Goal: Information Seeking & Learning: Learn about a topic

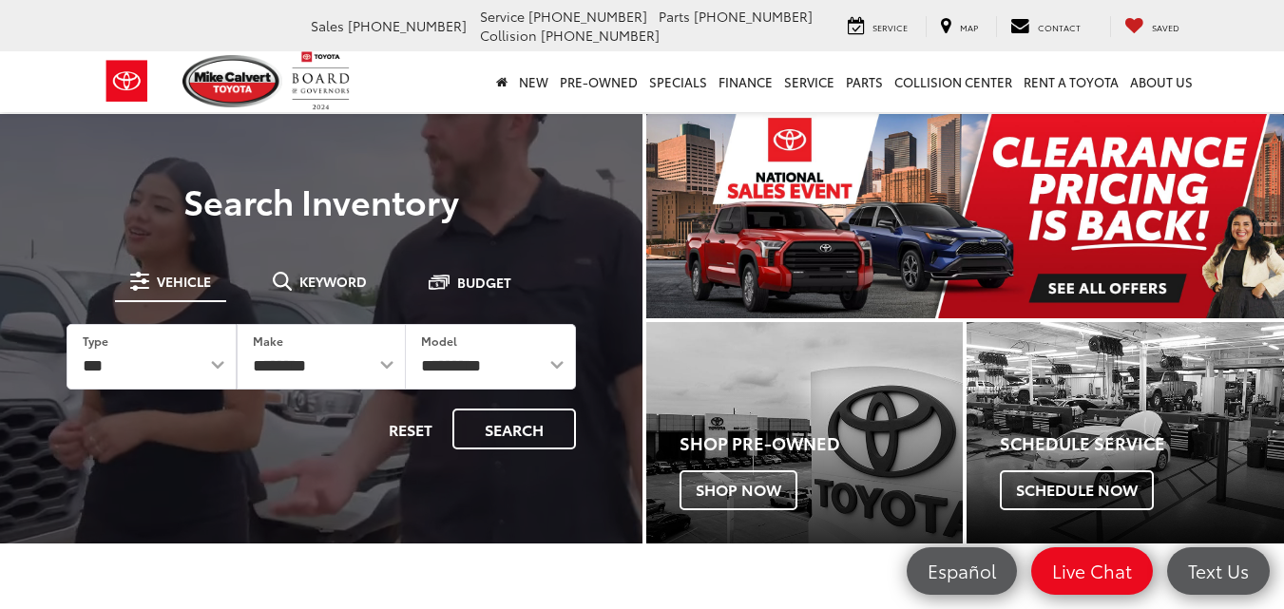
click at [1025, 194] on img "carousel slide number 1 of 1" at bounding box center [965, 216] width 639 height 204
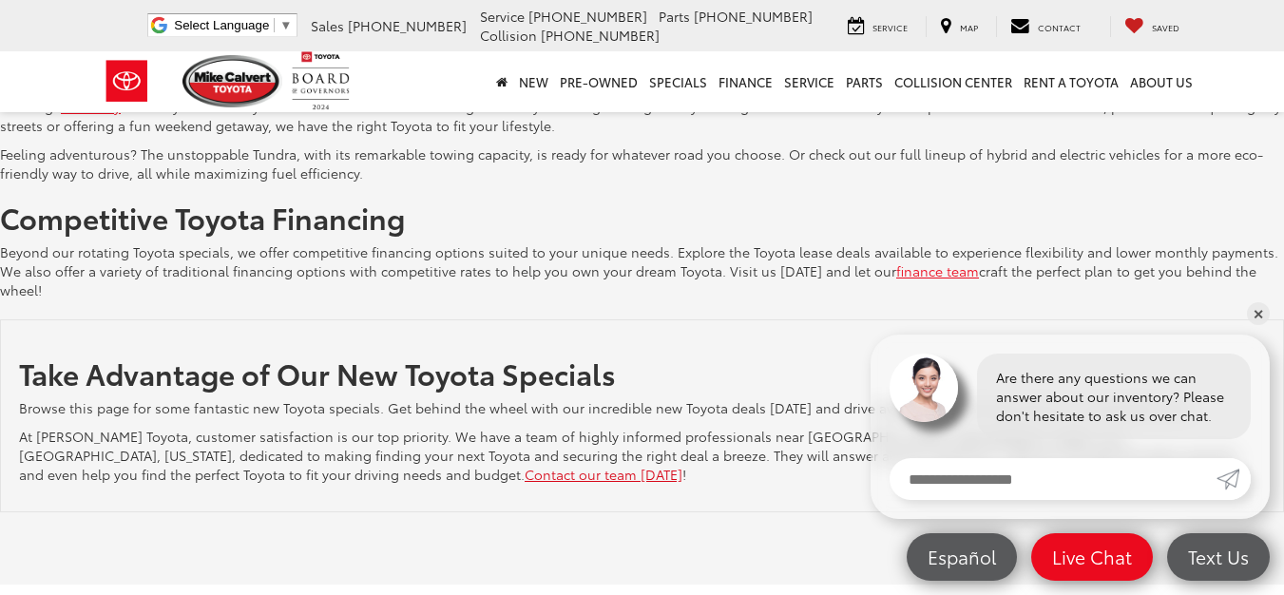
scroll to position [3751, 0]
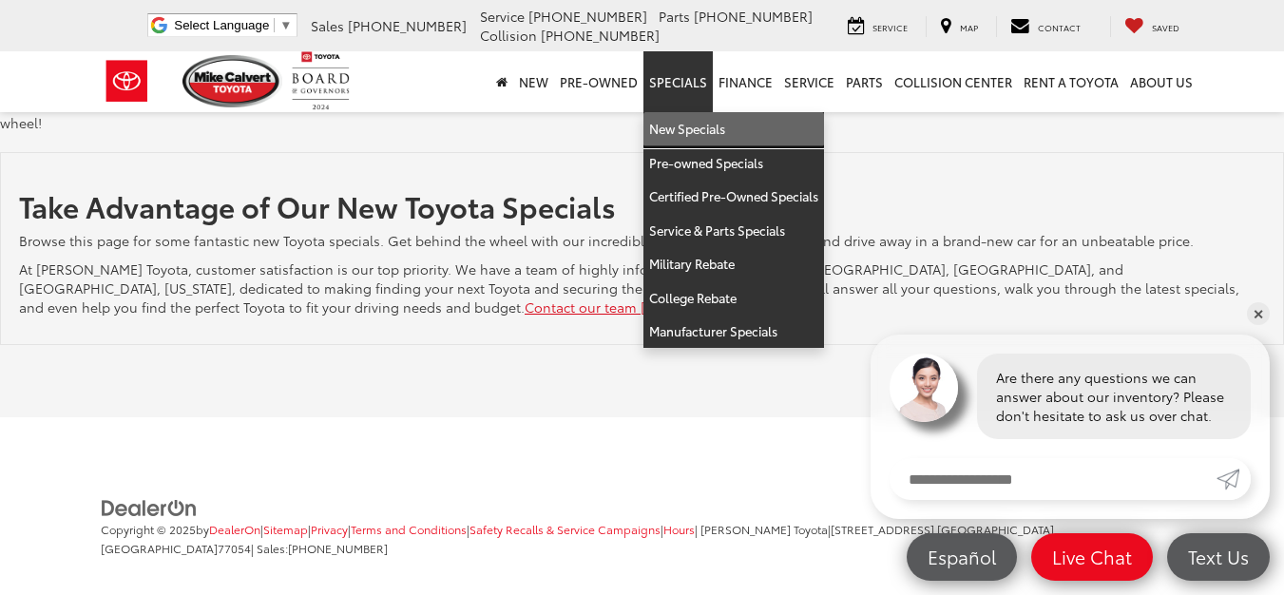
click at [684, 119] on link "New Specials" at bounding box center [734, 129] width 181 height 34
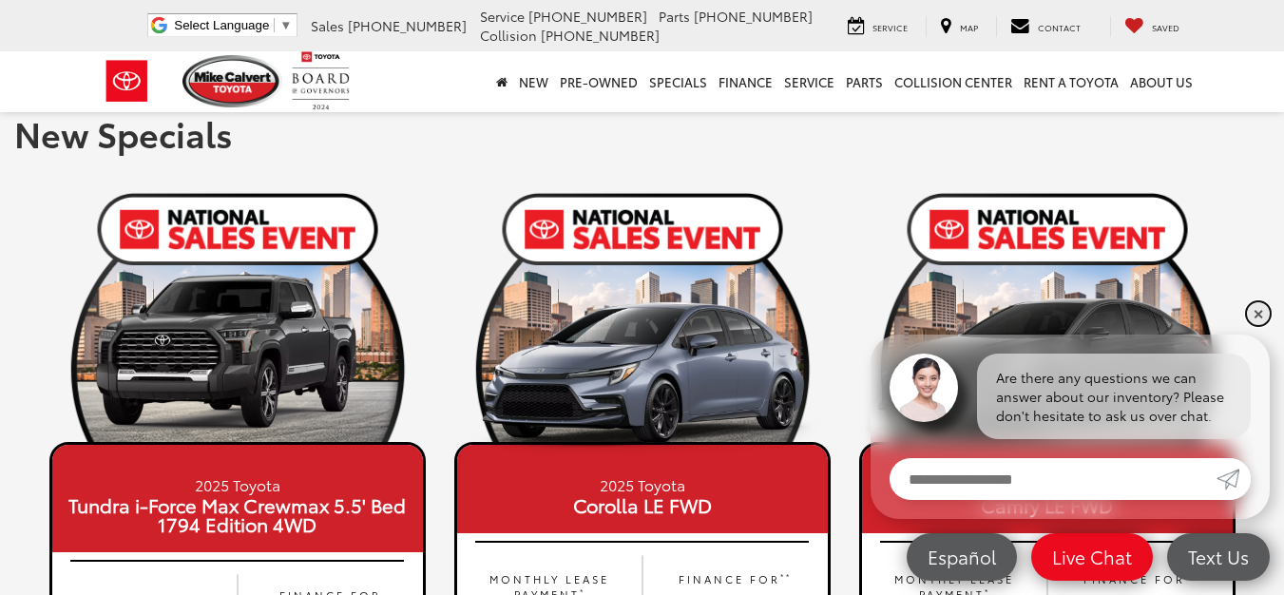
click at [1257, 311] on link "✕" at bounding box center [1258, 313] width 23 height 23
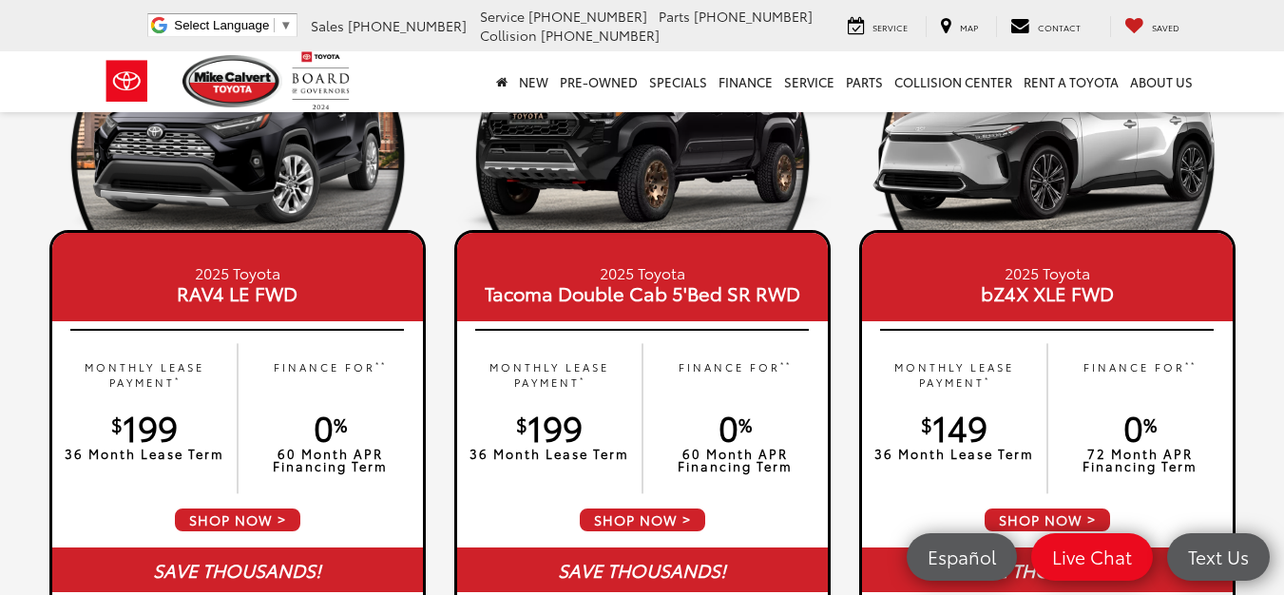
scroll to position [1065, 0]
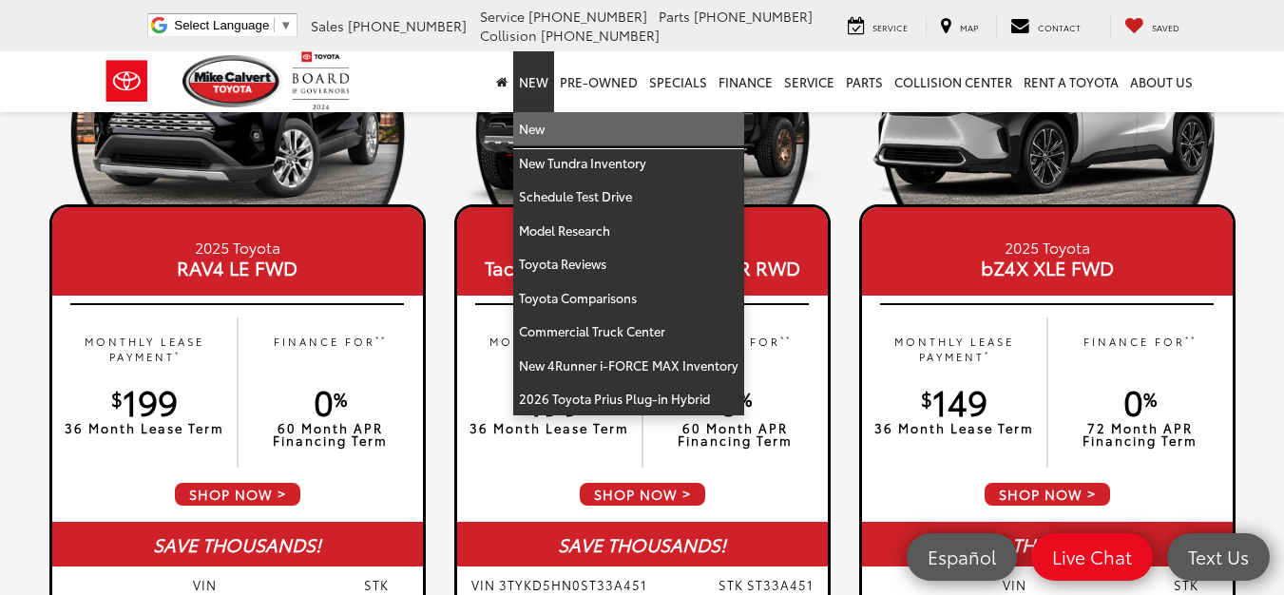
click at [543, 126] on link "New" at bounding box center [628, 129] width 231 height 34
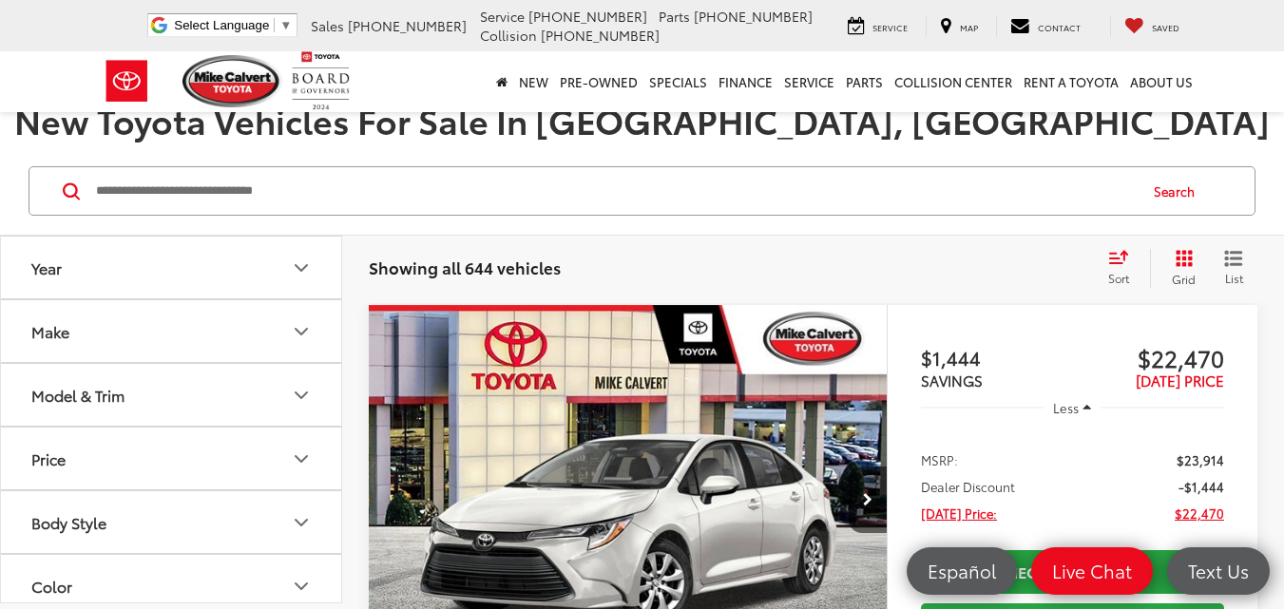
scroll to position [215, 0]
click at [299, 334] on icon "Make" at bounding box center [301, 333] width 11 height 6
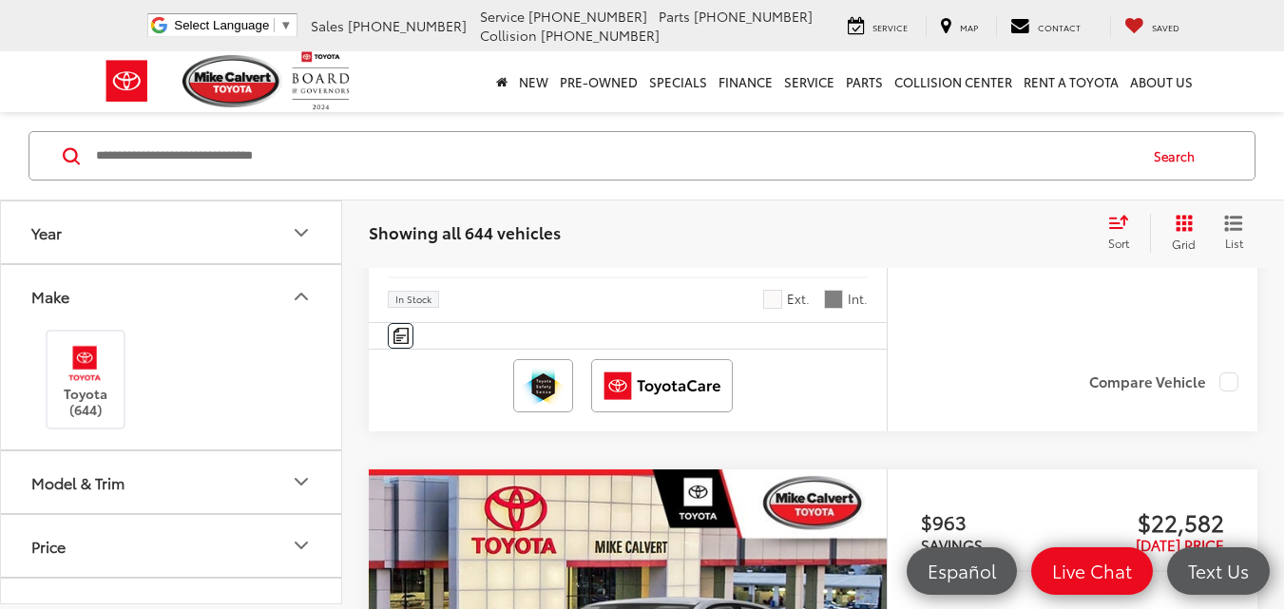
scroll to position [726, 0]
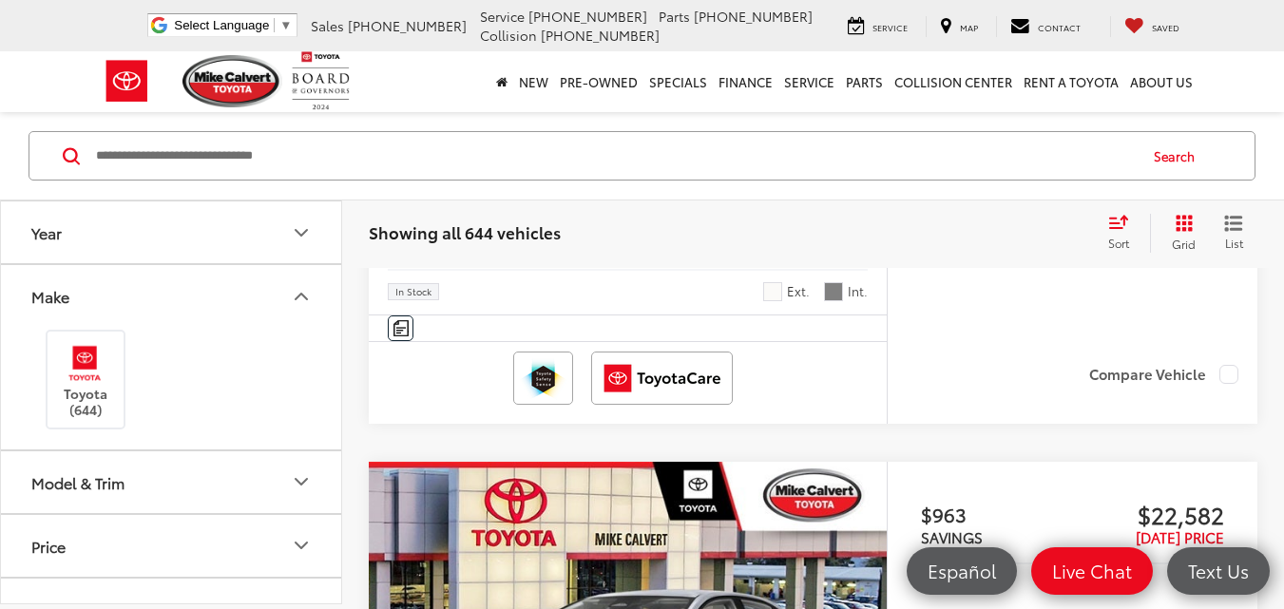
click at [299, 485] on icon "Model & Trim" at bounding box center [301, 482] width 23 height 23
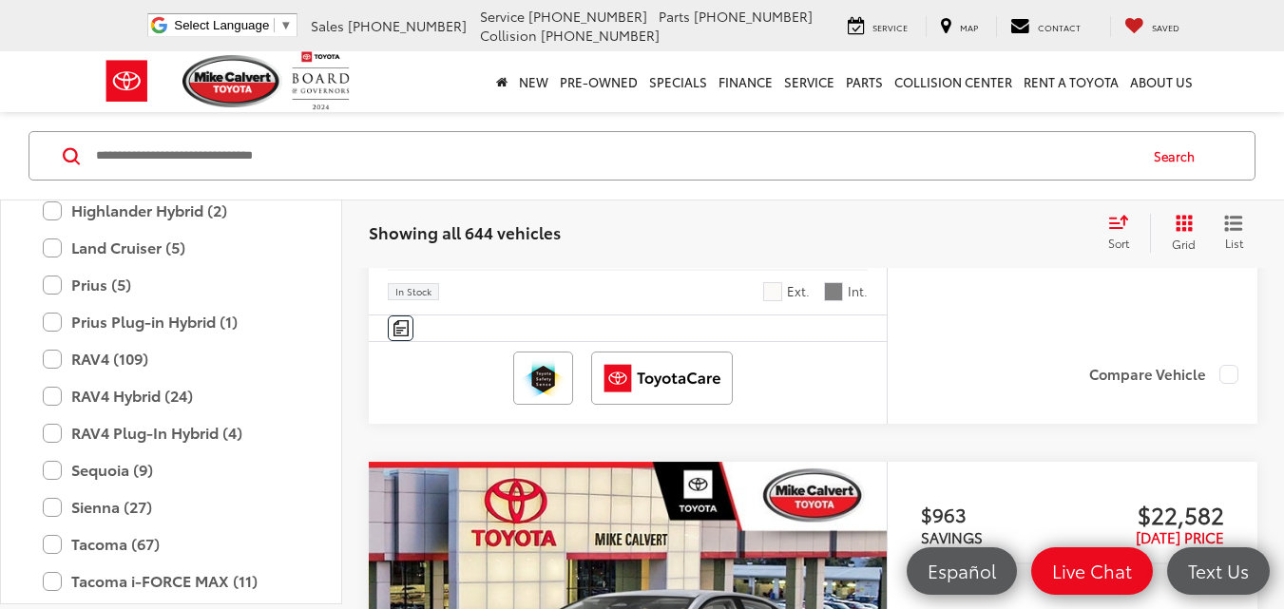
scroll to position [974, 0]
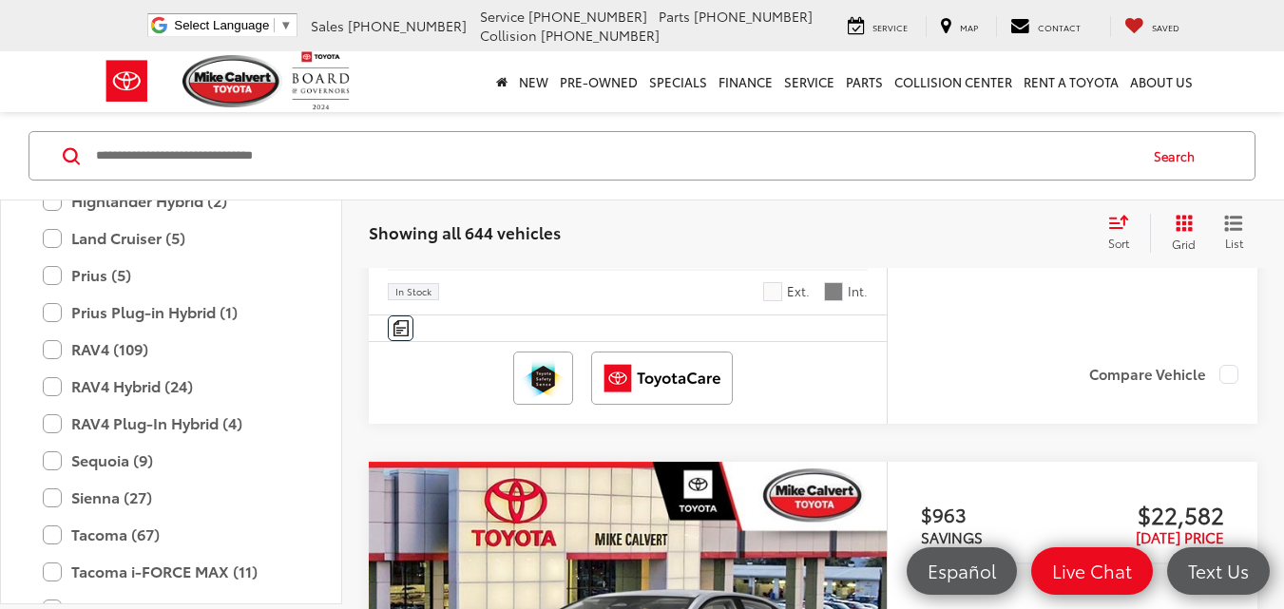
click at [61, 76] on nav "New New New Tundra Inventory Schedule Test Drive Model Research Toyota Reviews …" at bounding box center [642, 81] width 1284 height 61
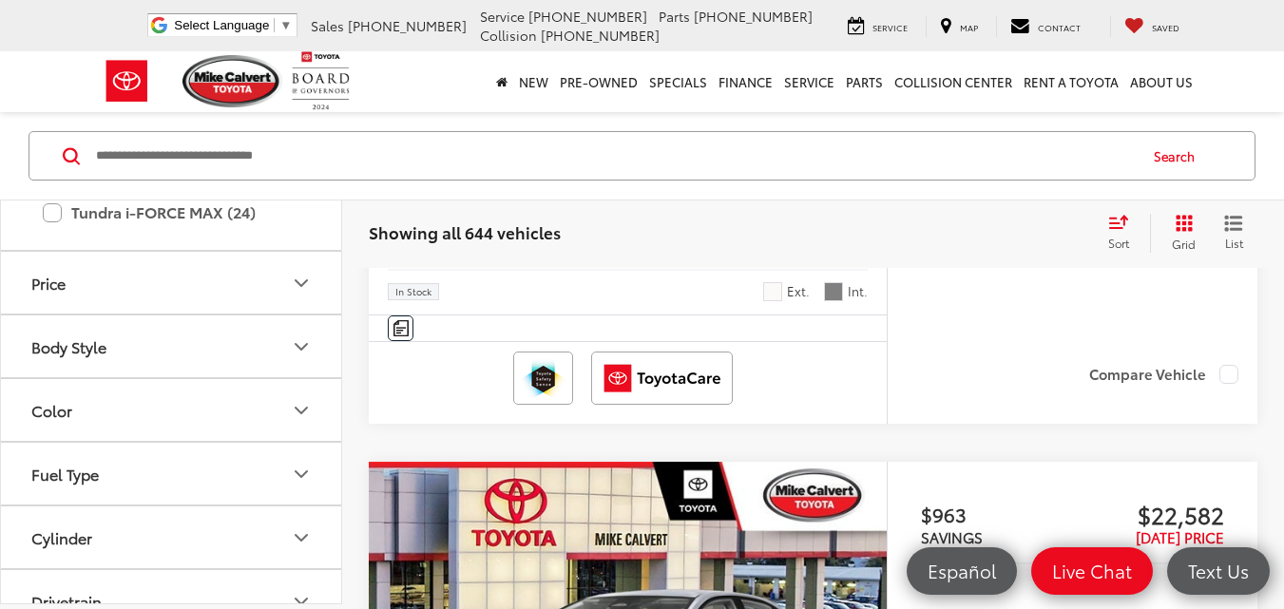
scroll to position [1545, 0]
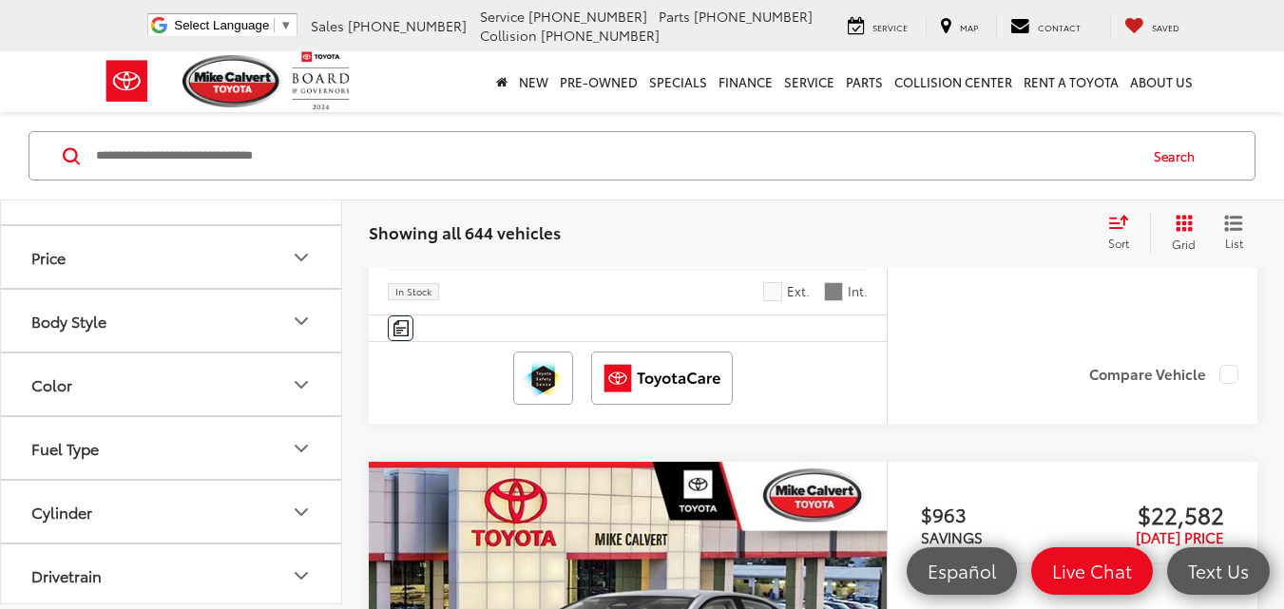
click at [299, 322] on icon "Body Style" at bounding box center [301, 321] width 11 height 6
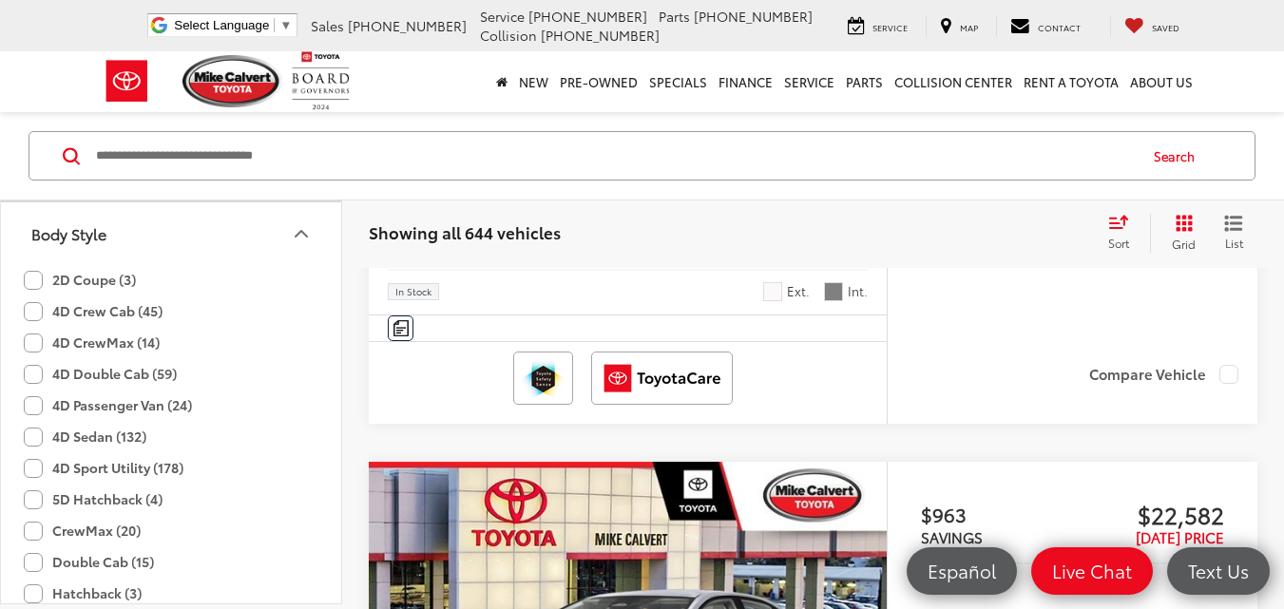
scroll to position [1621, 0]
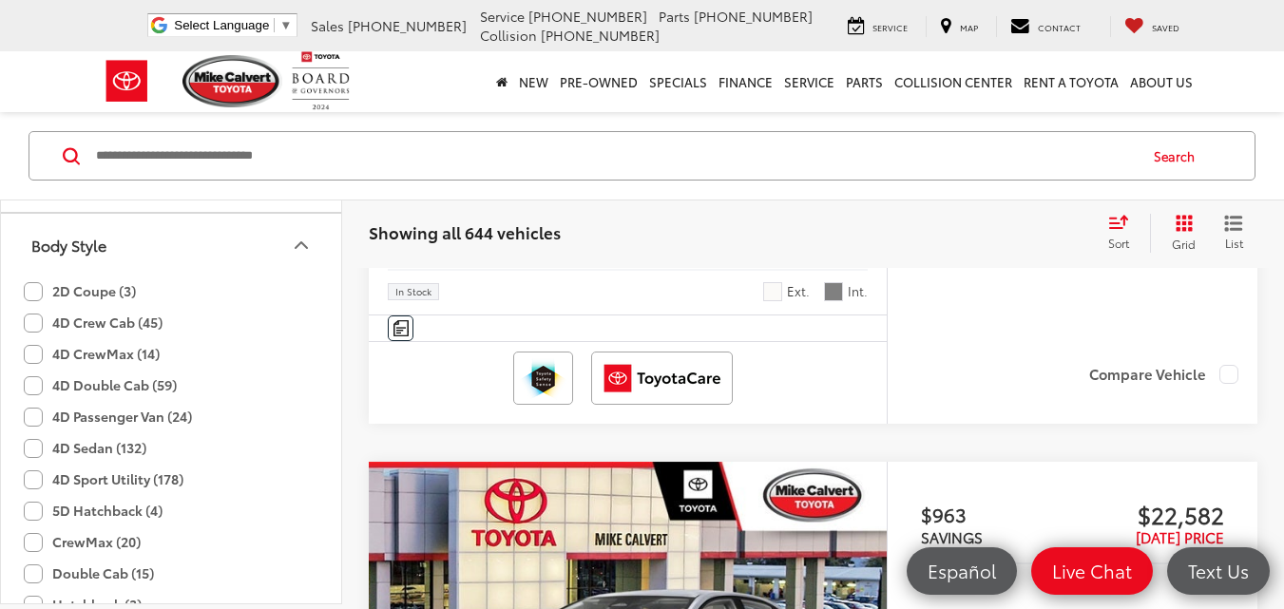
click at [33, 479] on label "4D Sport Utility (178)" at bounding box center [104, 479] width 160 height 31
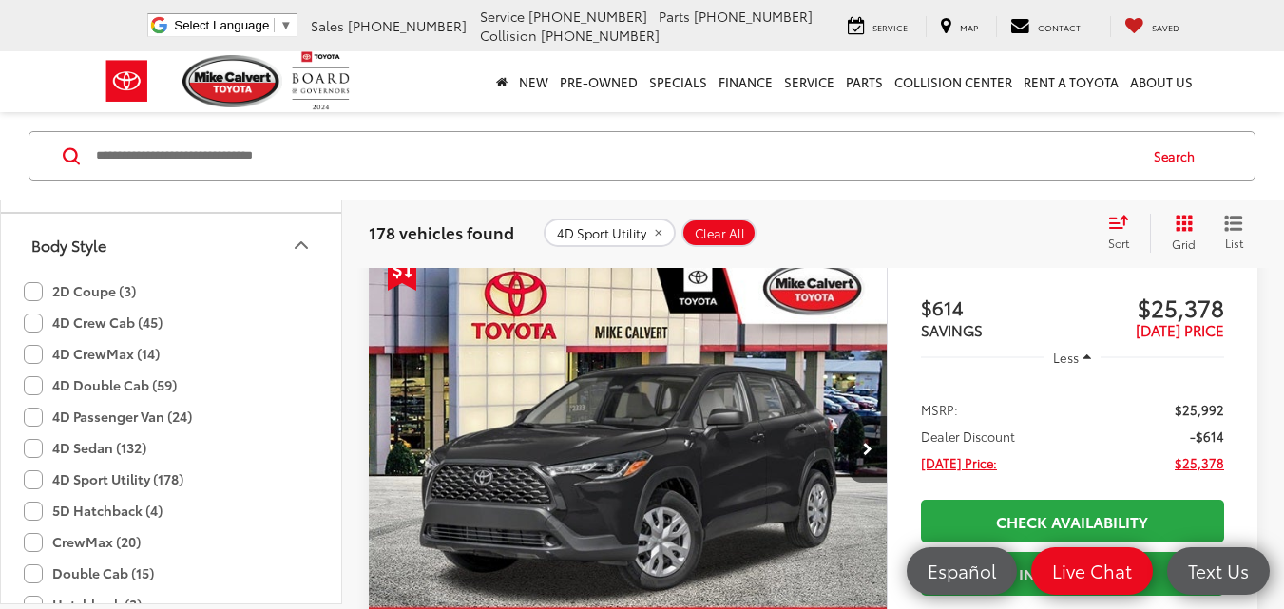
scroll to position [2330, 0]
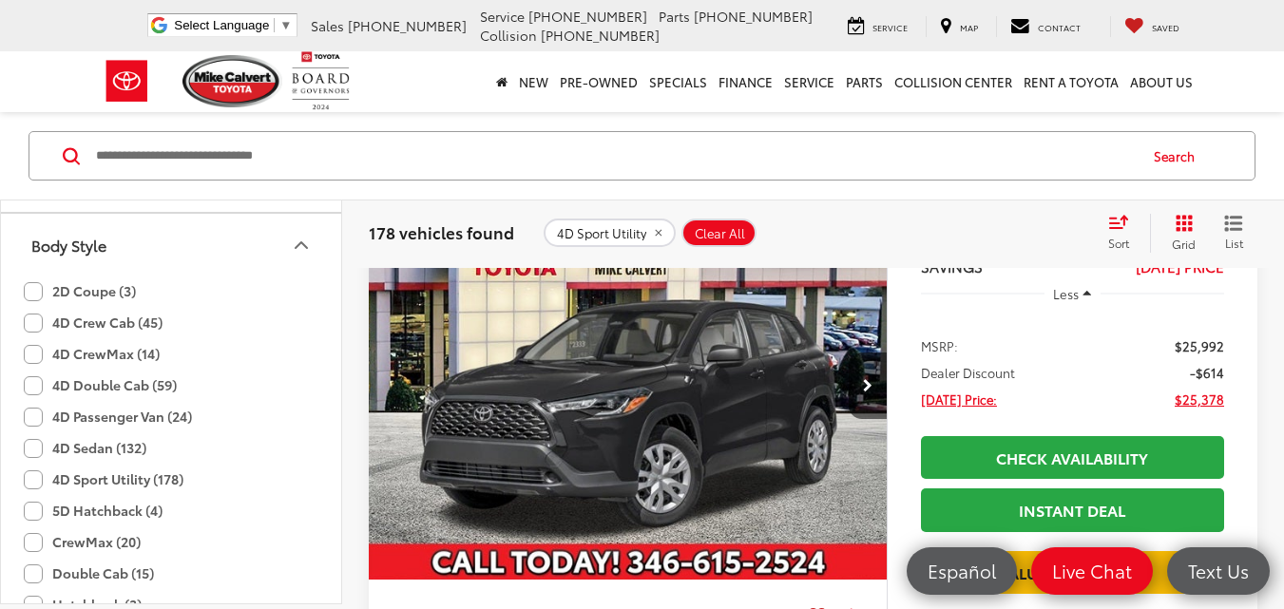
click at [30, 421] on label "4D Passenger Van (24)" at bounding box center [108, 416] width 168 height 31
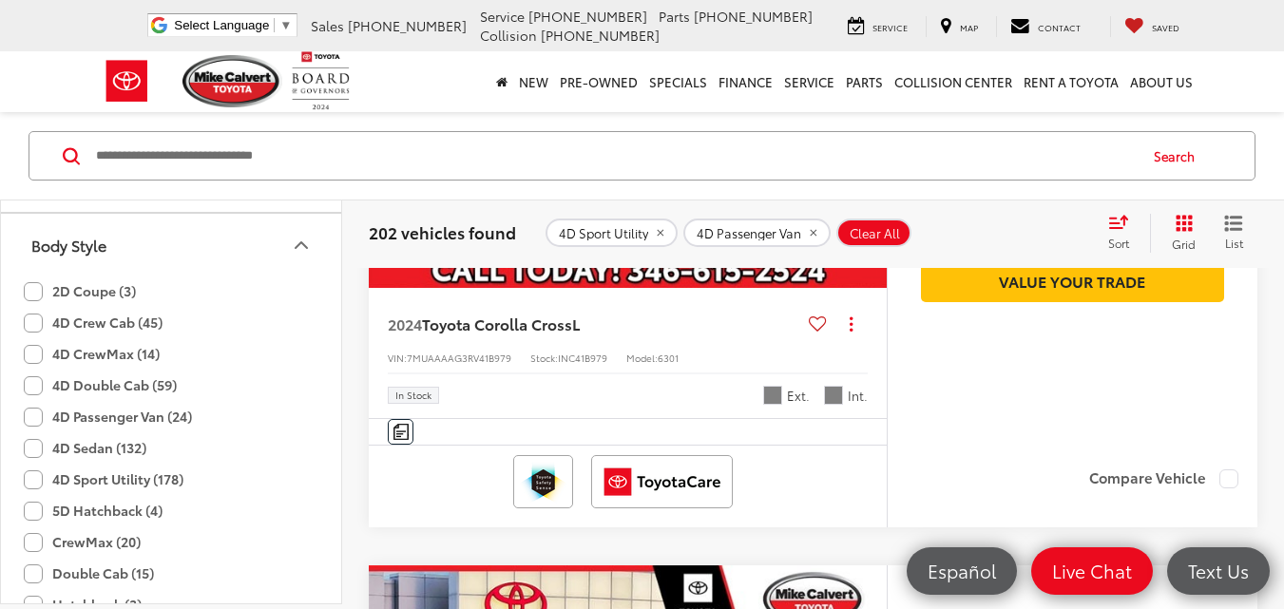
scroll to position [2684, 0]
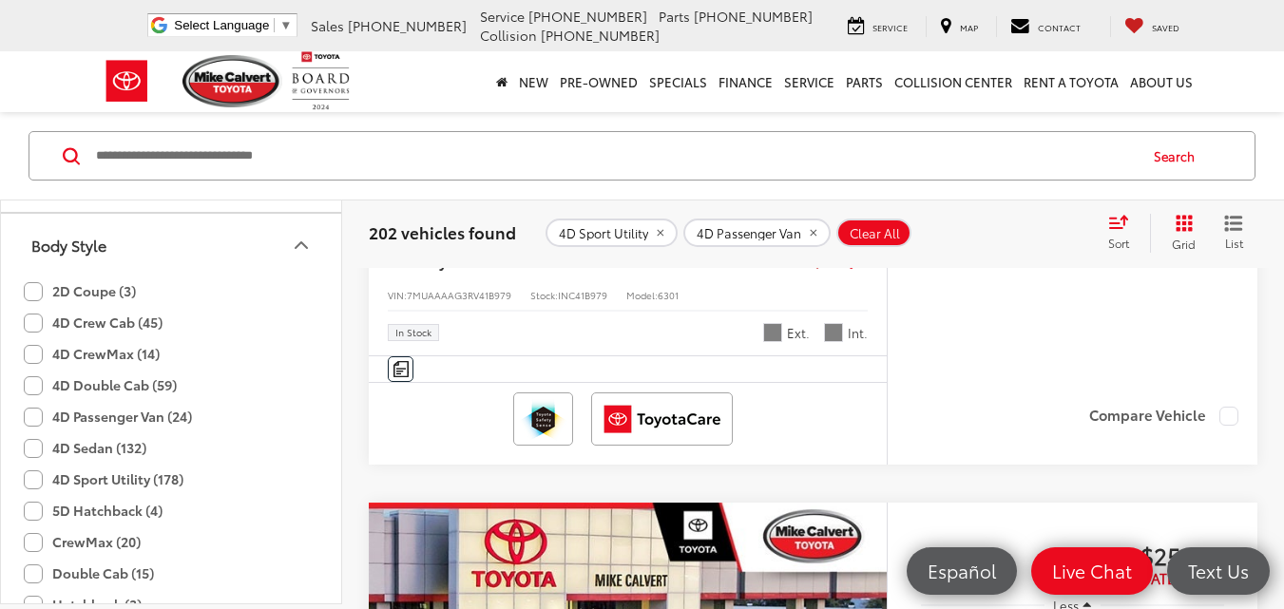
click at [811, 234] on icon "remove 4D%20Passenger%20Van" at bounding box center [813, 233] width 7 height 7
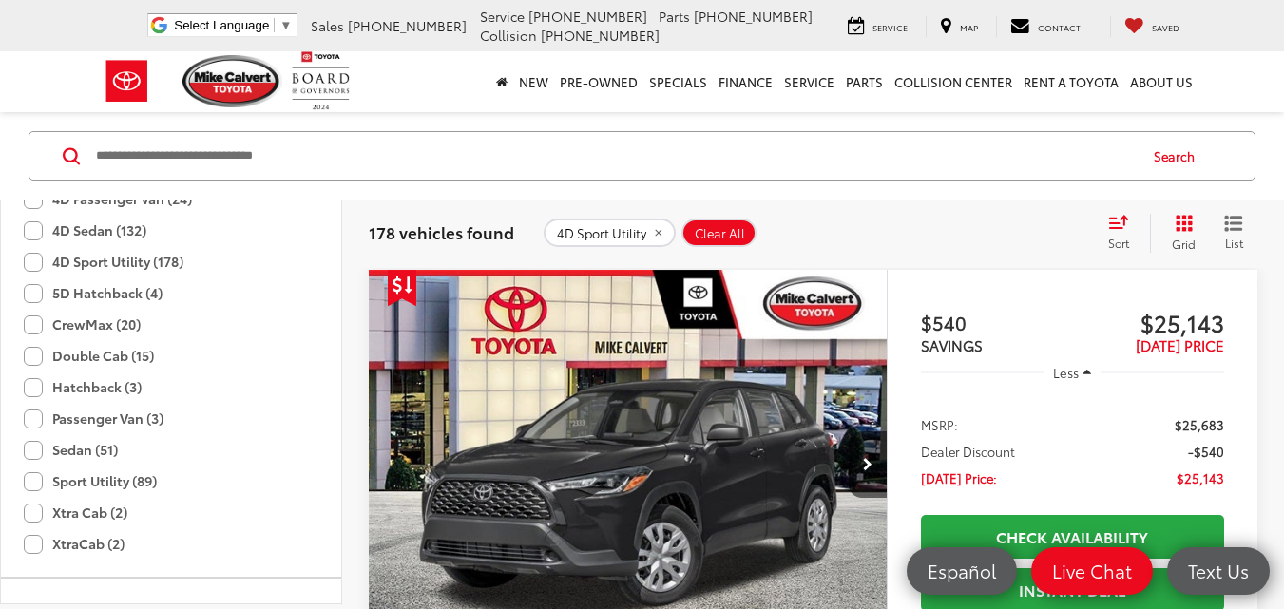
scroll to position [1846, 0]
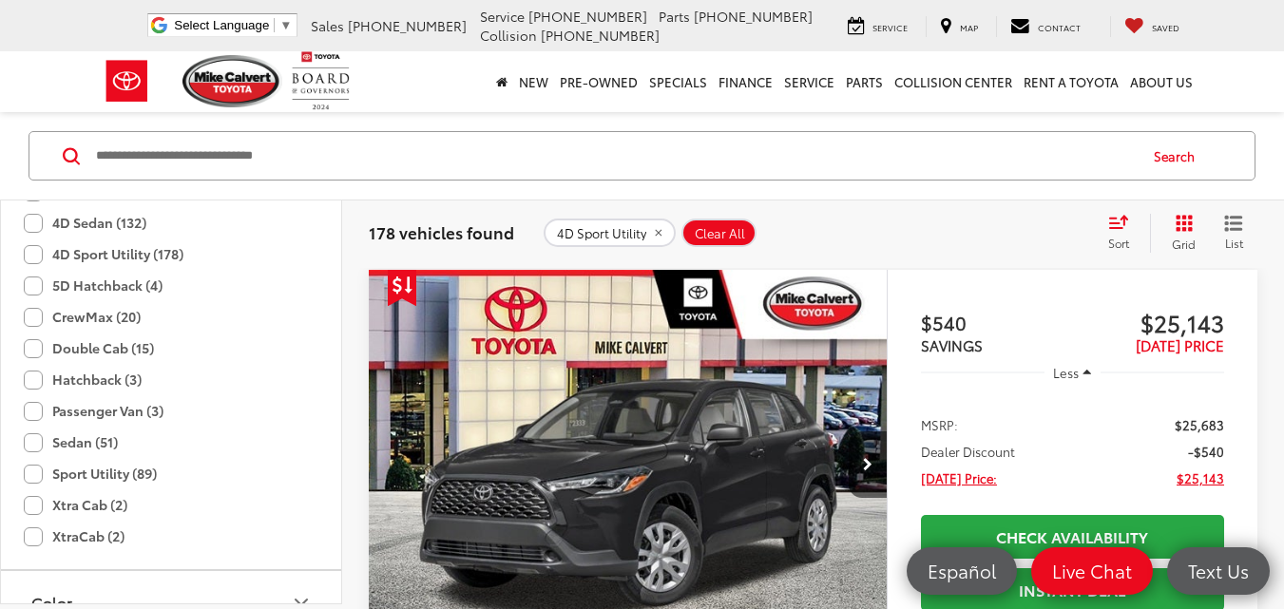
click at [33, 472] on label "Sport Utility (89)" at bounding box center [90, 473] width 133 height 31
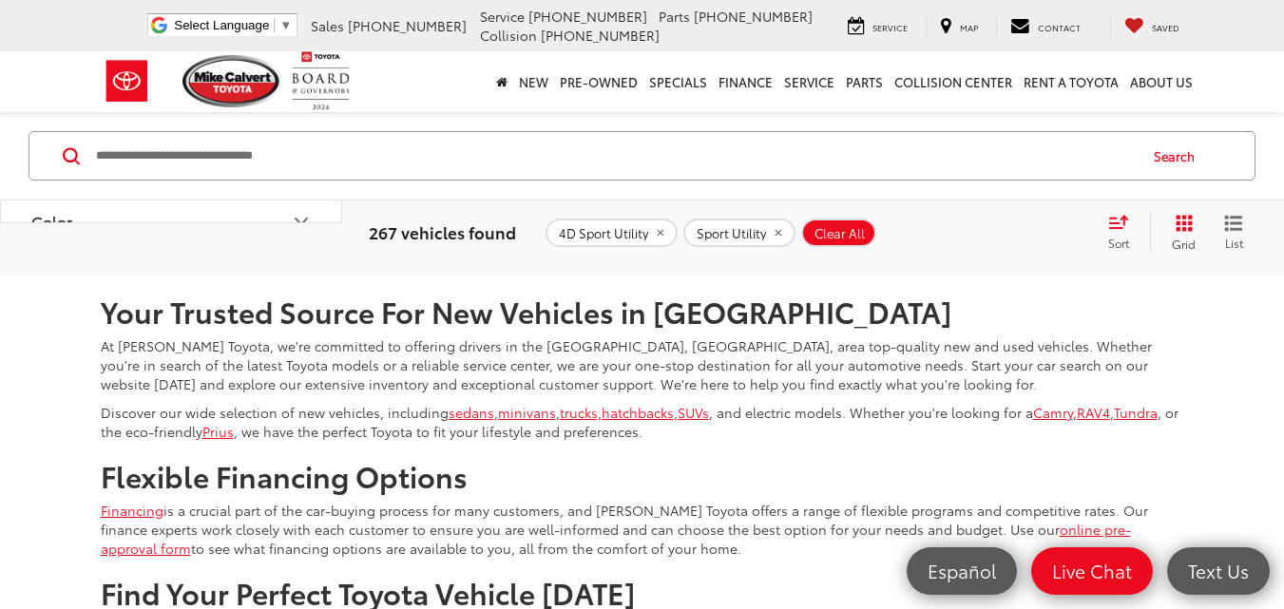
scroll to position [8313, 0]
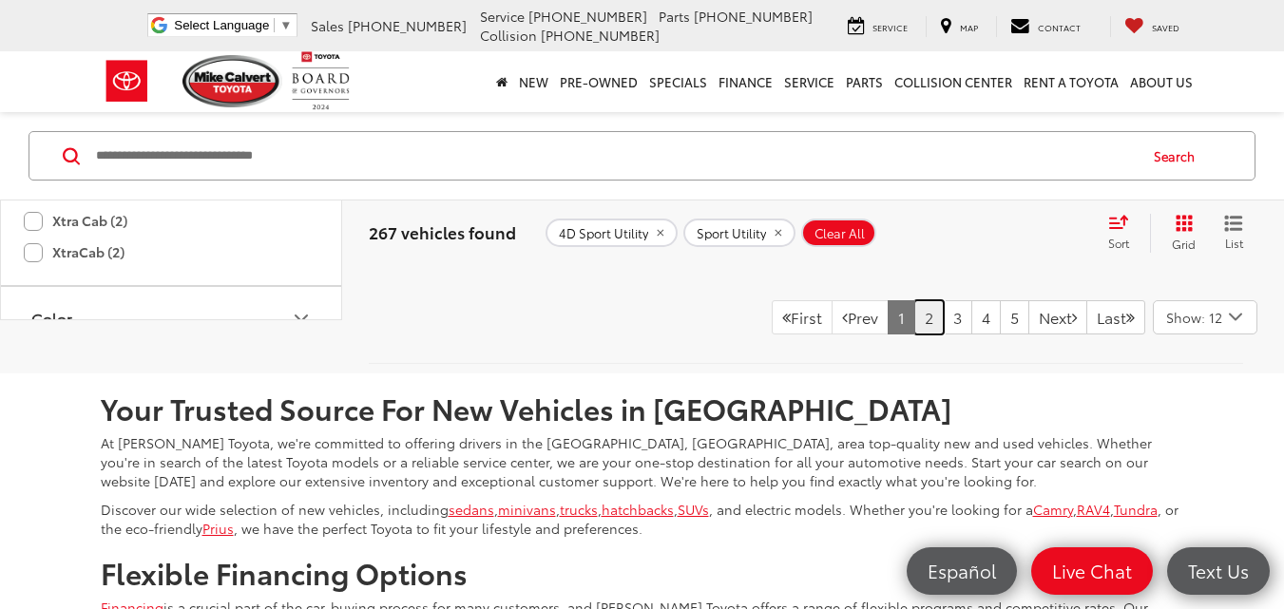
click at [914, 335] on link "2" at bounding box center [928, 317] width 29 height 34
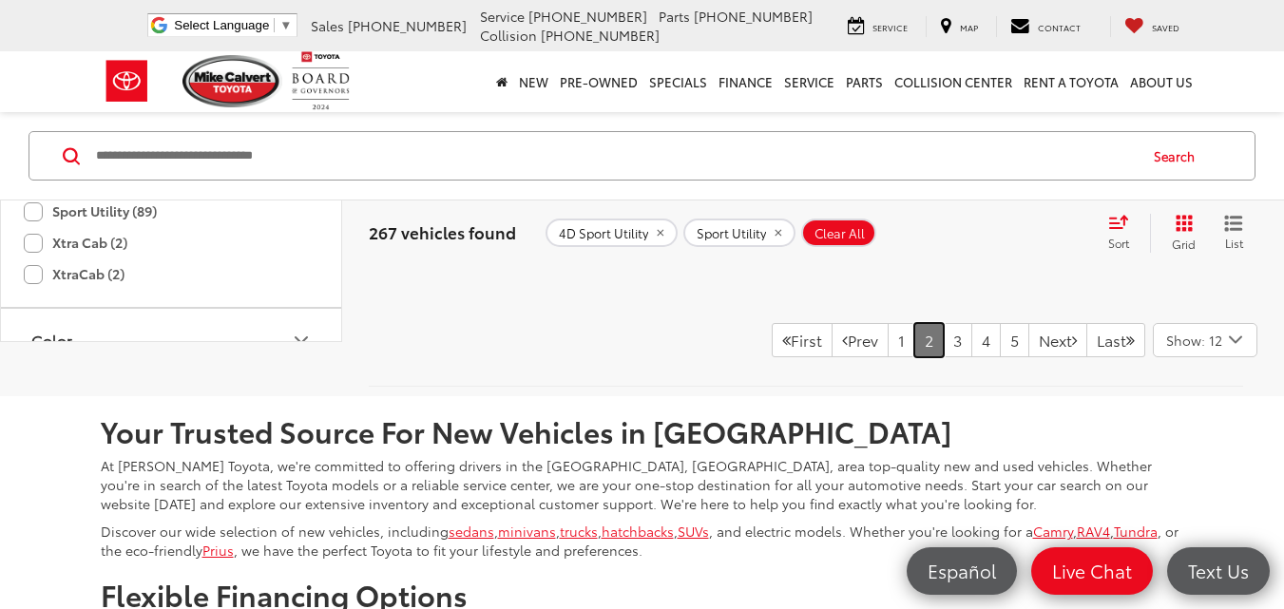
scroll to position [8630, 0]
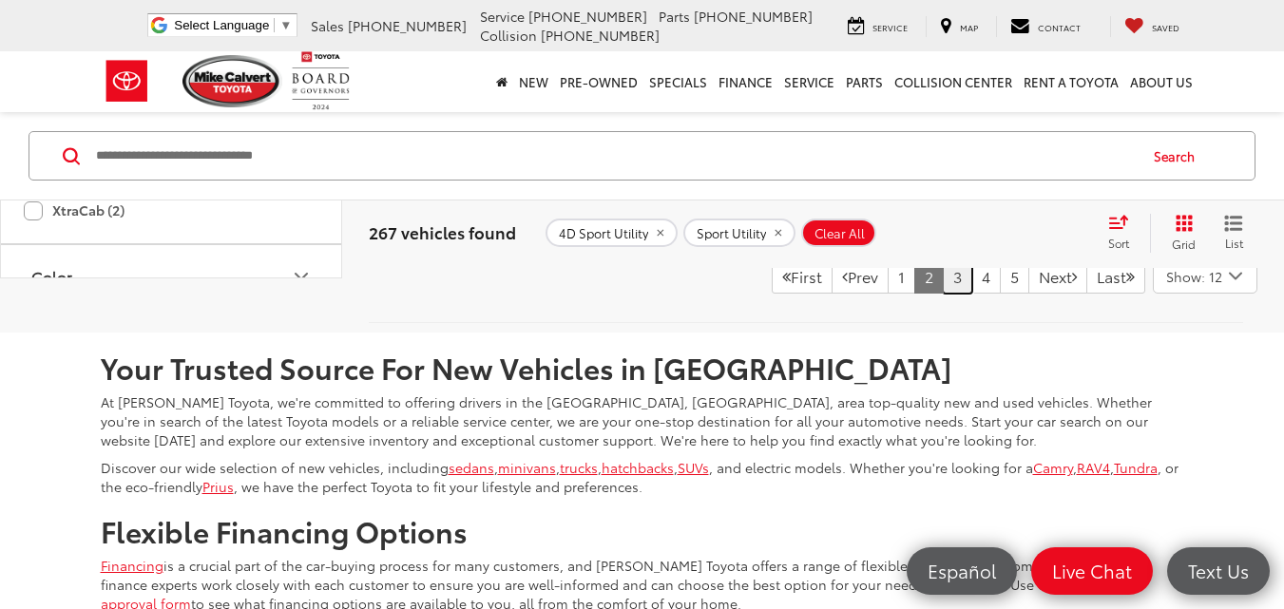
click at [943, 294] on link "3" at bounding box center [957, 277] width 29 height 34
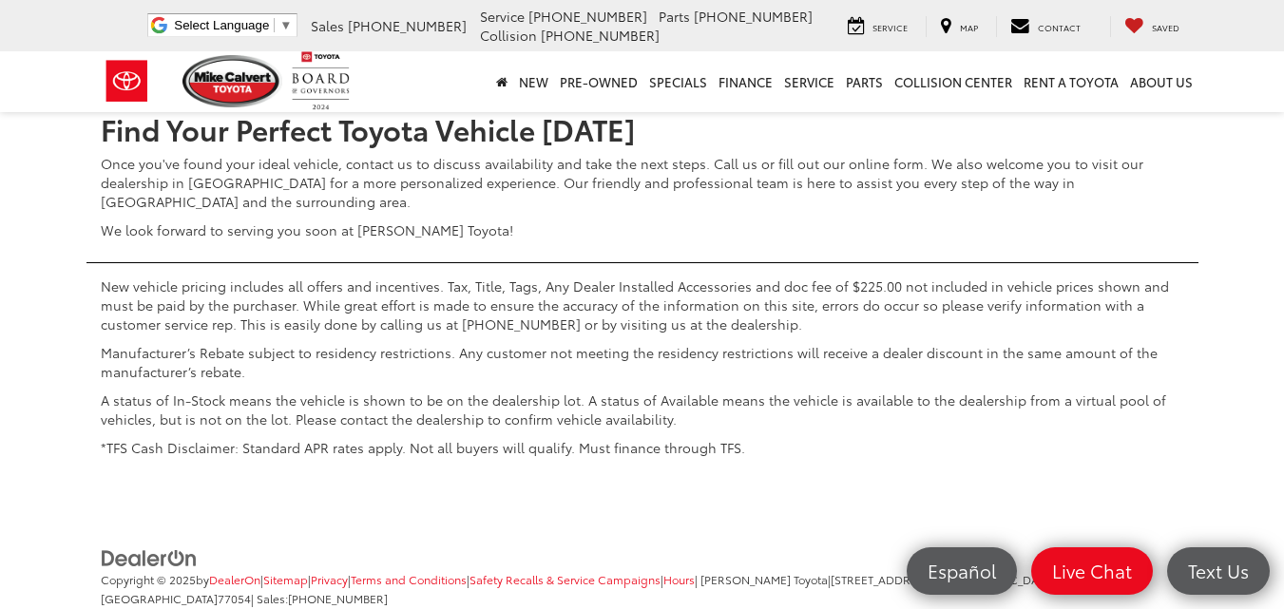
scroll to position [8782, 0]
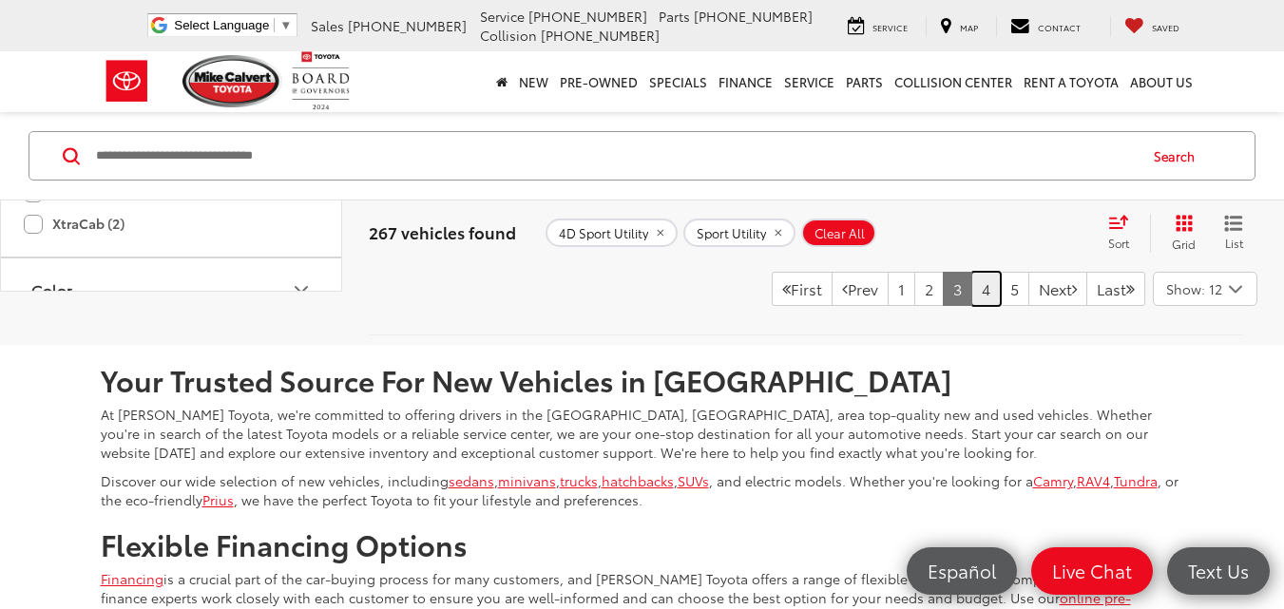
click at [972, 306] on link "4" at bounding box center [986, 289] width 29 height 34
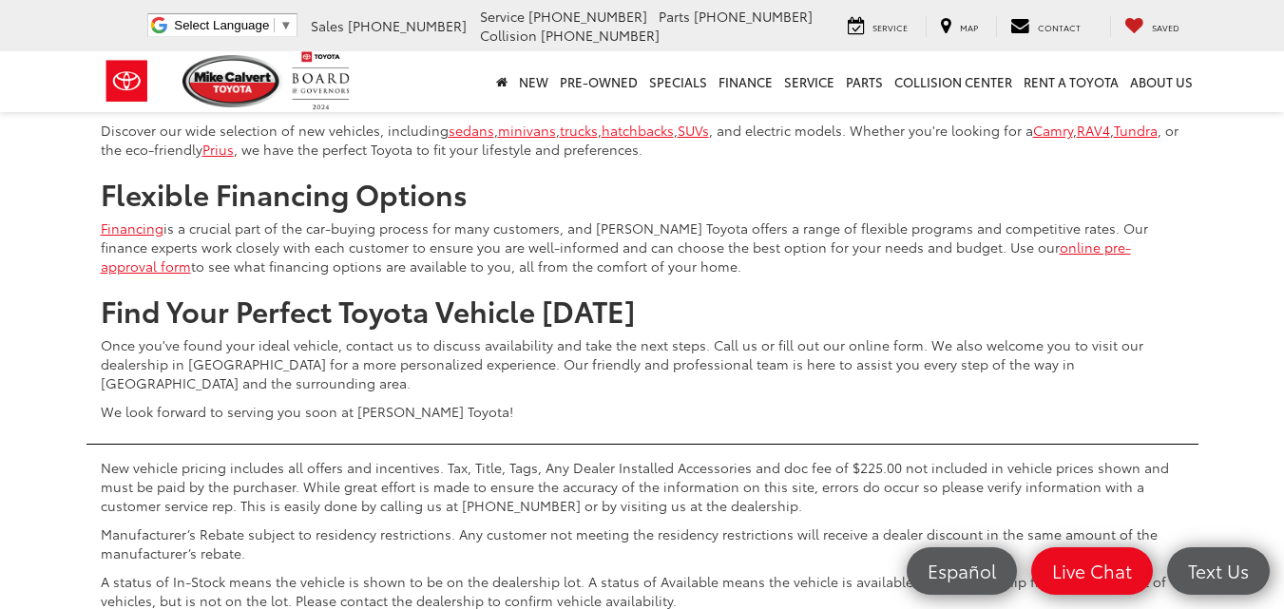
scroll to position [8655, 0]
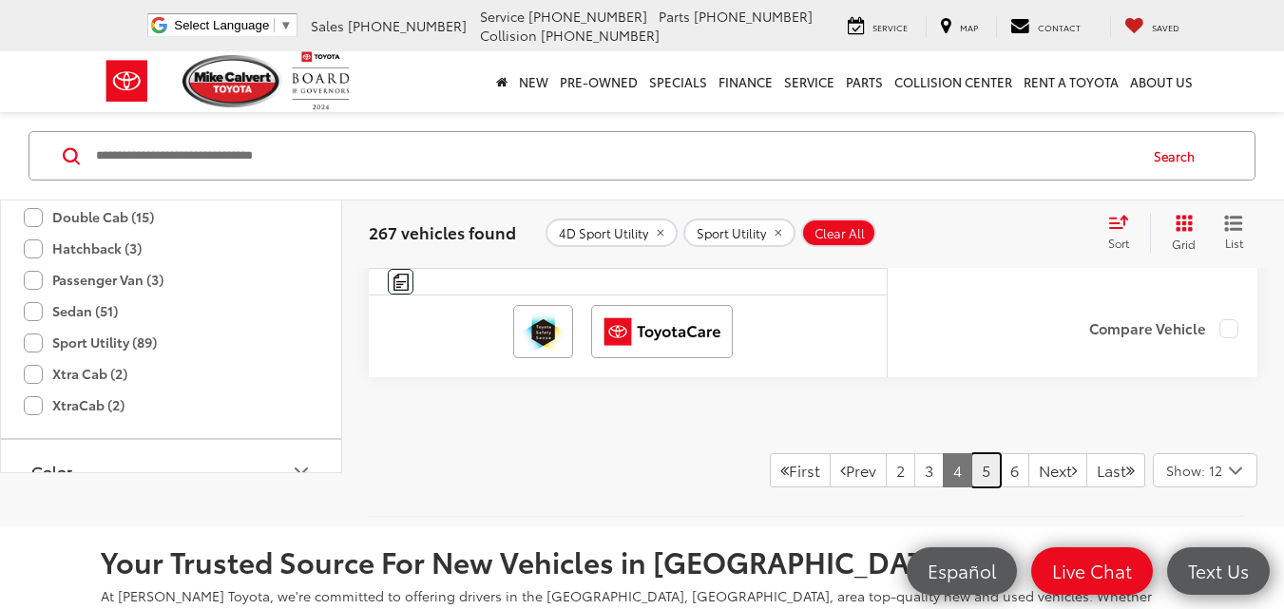
click at [972, 488] on link "5" at bounding box center [986, 470] width 29 height 34
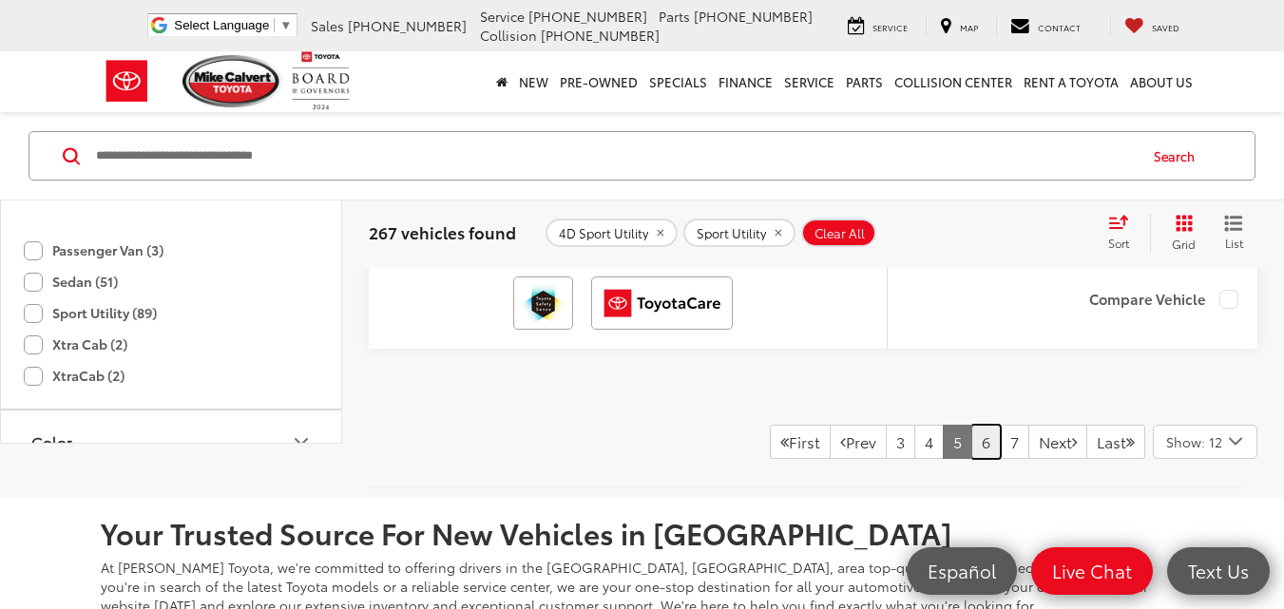
scroll to position [8287, 0]
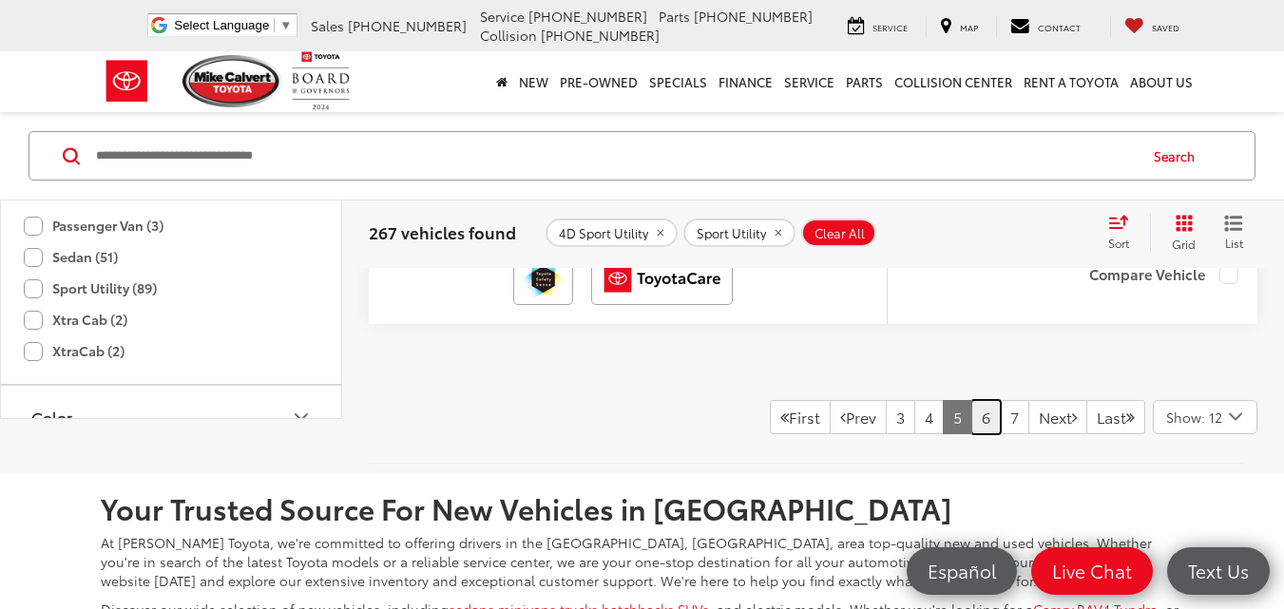
click at [972, 434] on link "6" at bounding box center [986, 417] width 29 height 34
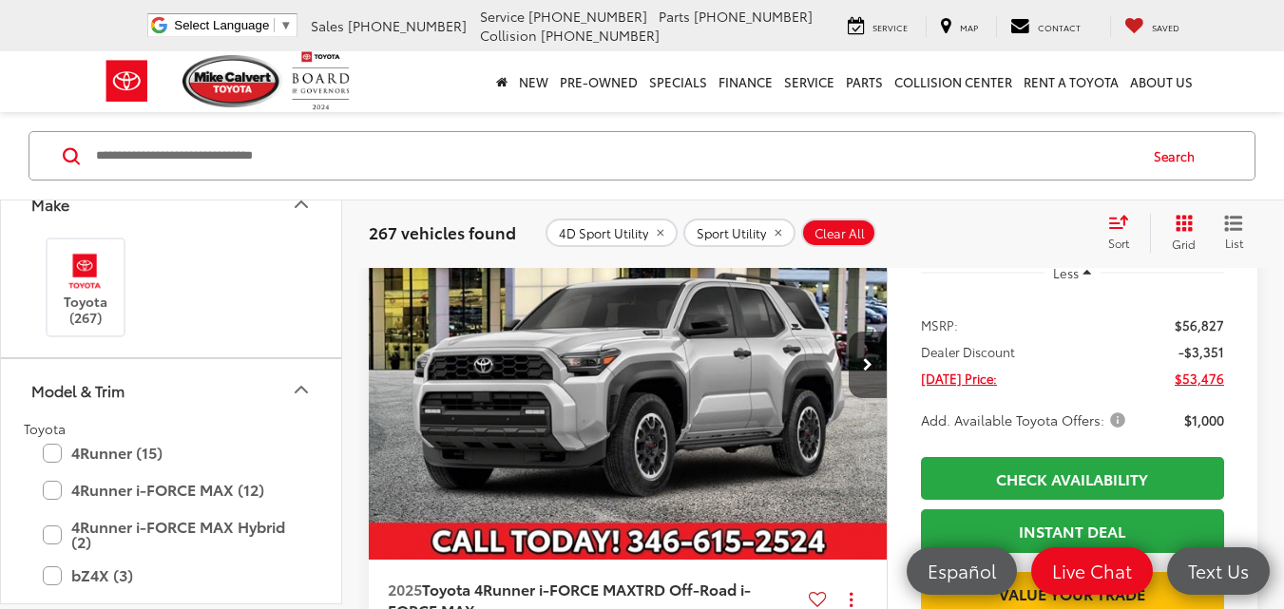
scroll to position [85, 0]
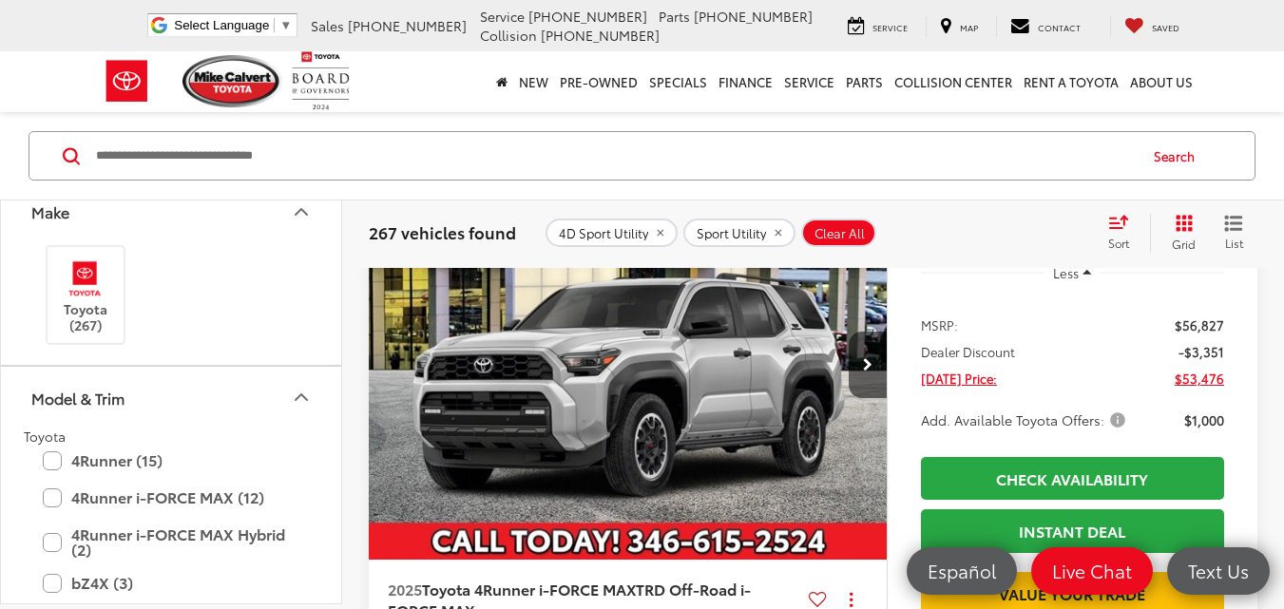
click at [299, 388] on icon "Model & Trim" at bounding box center [301, 397] width 23 height 23
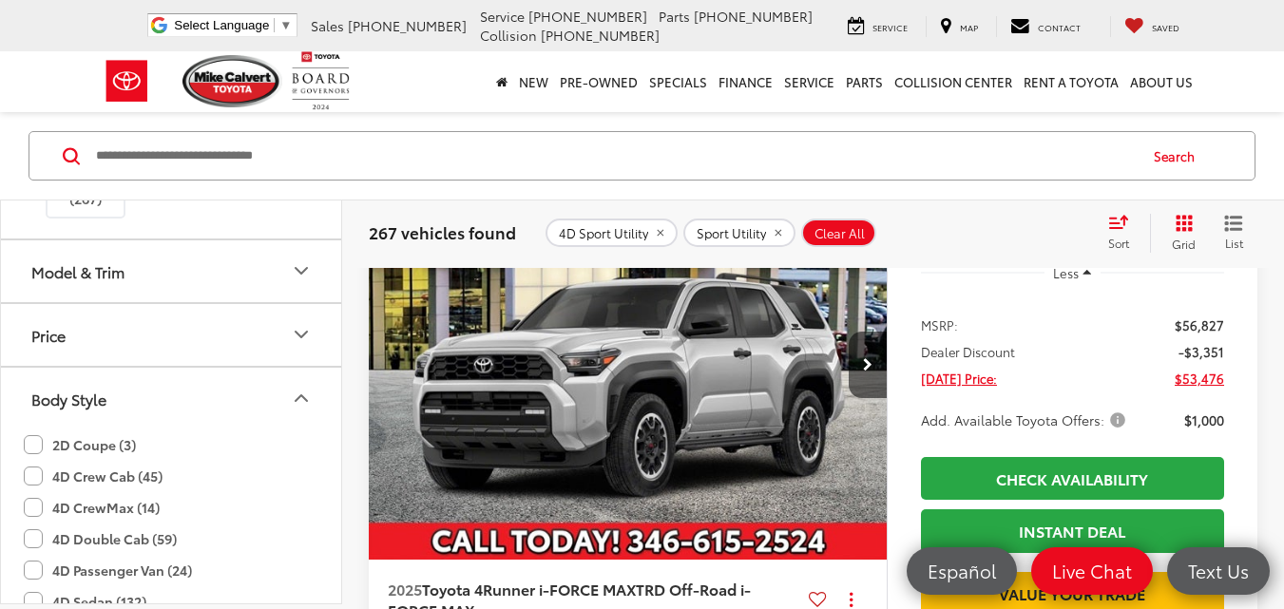
scroll to position [287, 0]
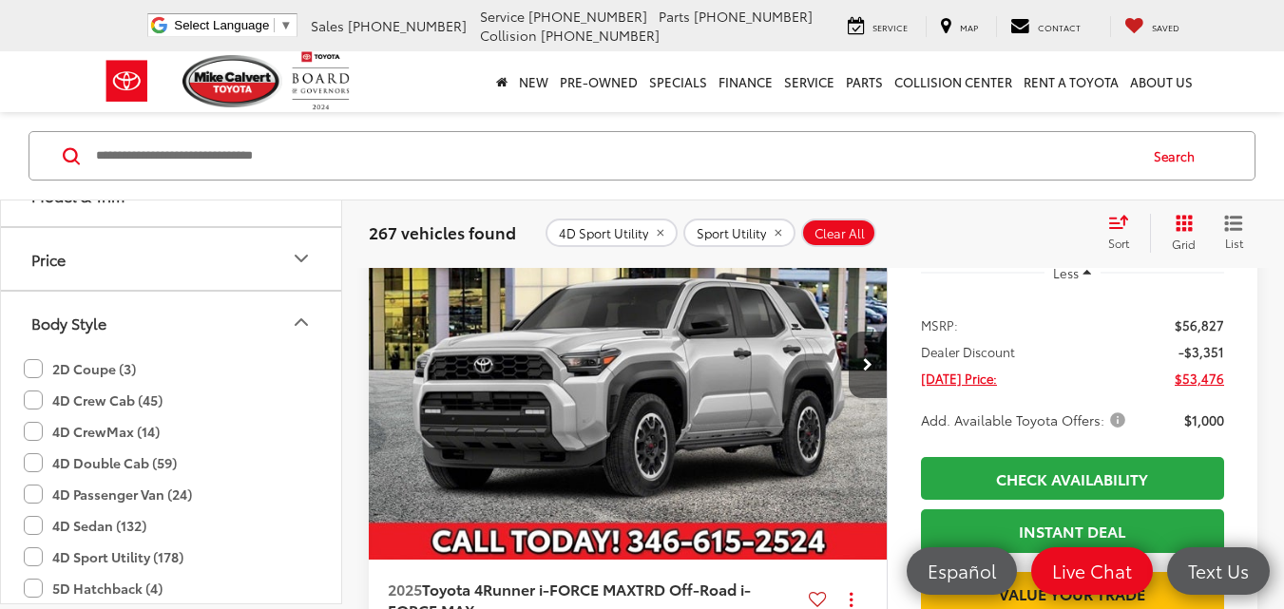
click at [301, 317] on icon "Body Style" at bounding box center [301, 322] width 23 height 23
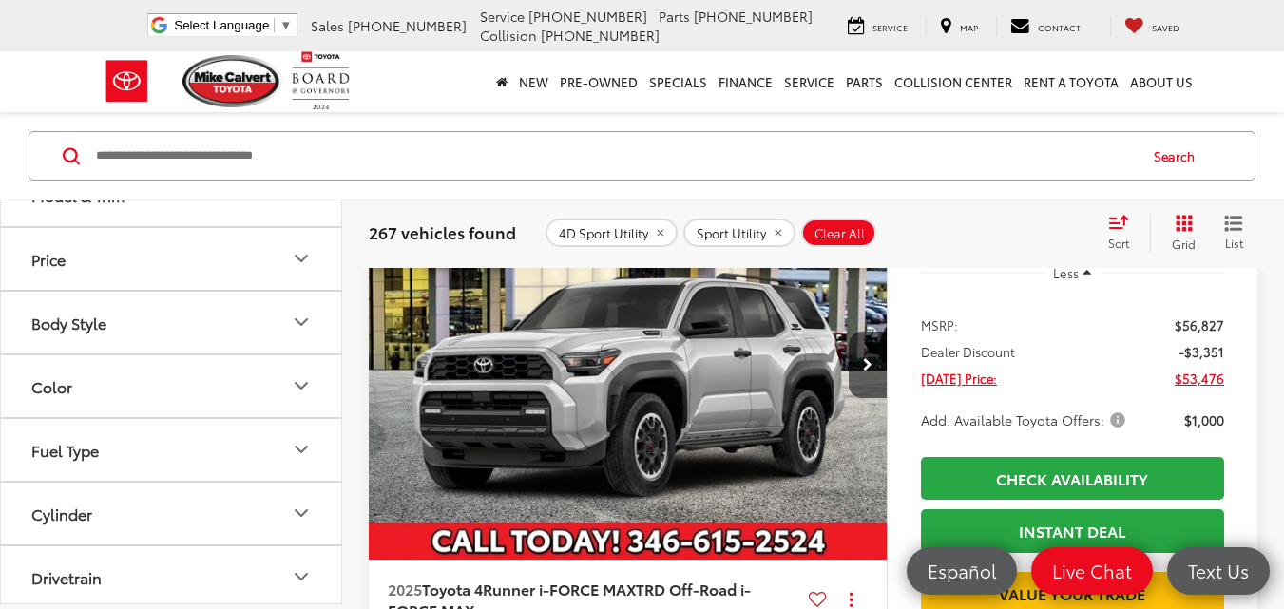
click at [301, 317] on icon "Body Style" at bounding box center [301, 322] width 23 height 23
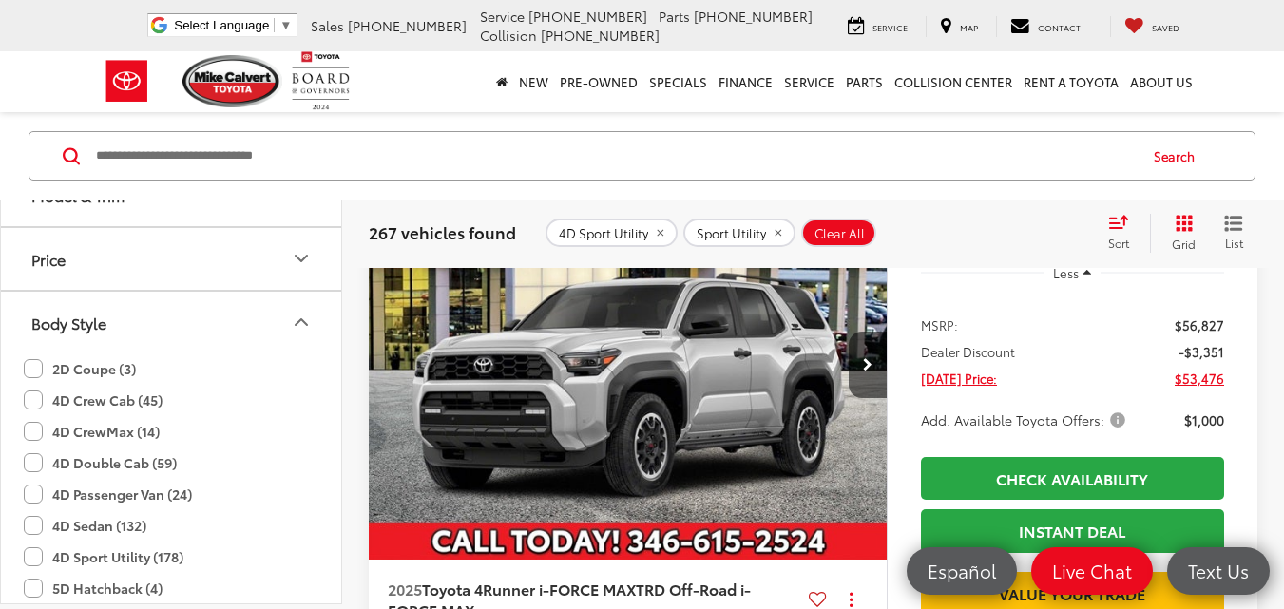
click at [299, 315] on icon "Body Style" at bounding box center [301, 322] width 23 height 23
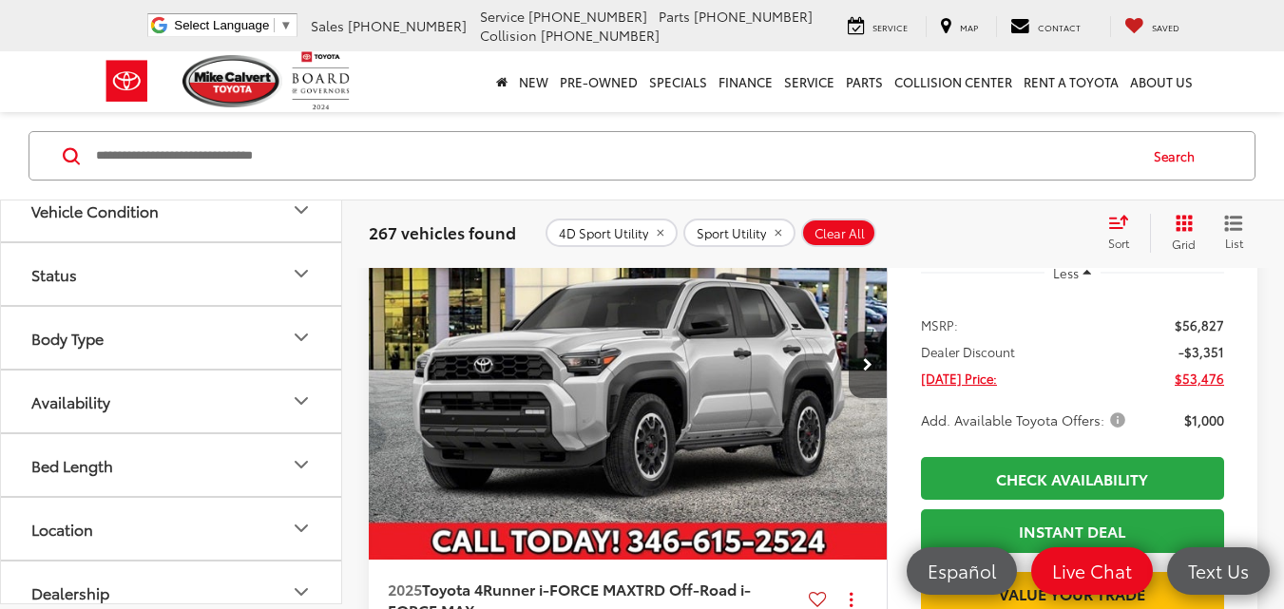
scroll to position [738, 0]
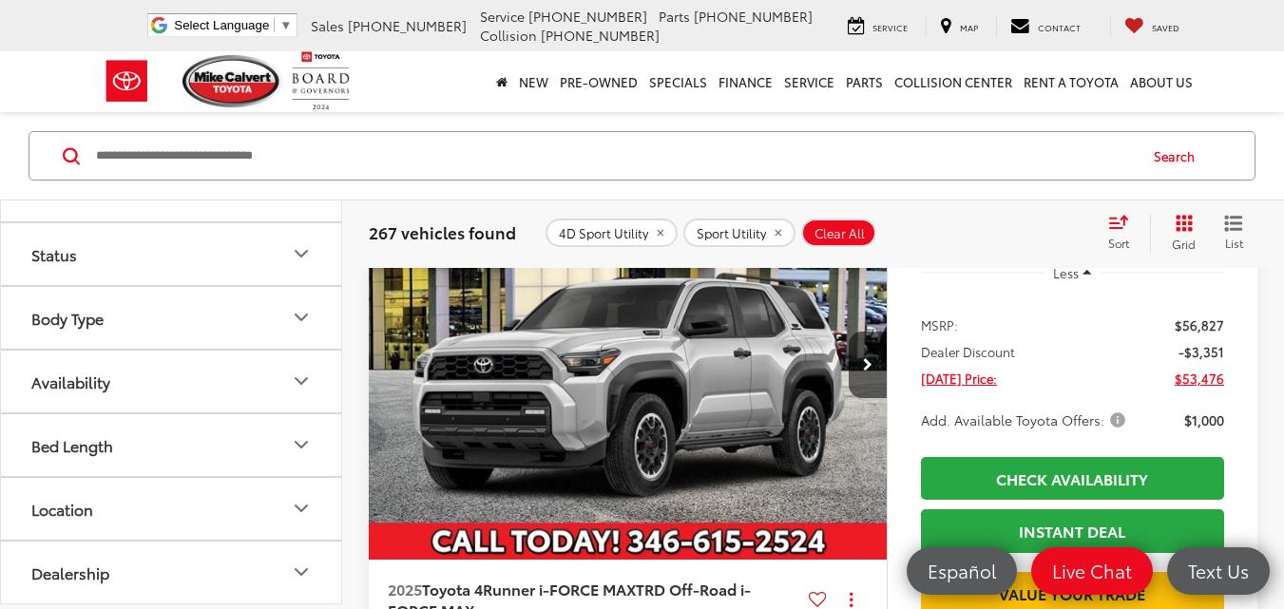
click at [342, 217] on div "267 vehicles found 4D Sport Utility Sport Utility Clear All + 0 test Sort Price…" at bounding box center [813, 233] width 942 height 68
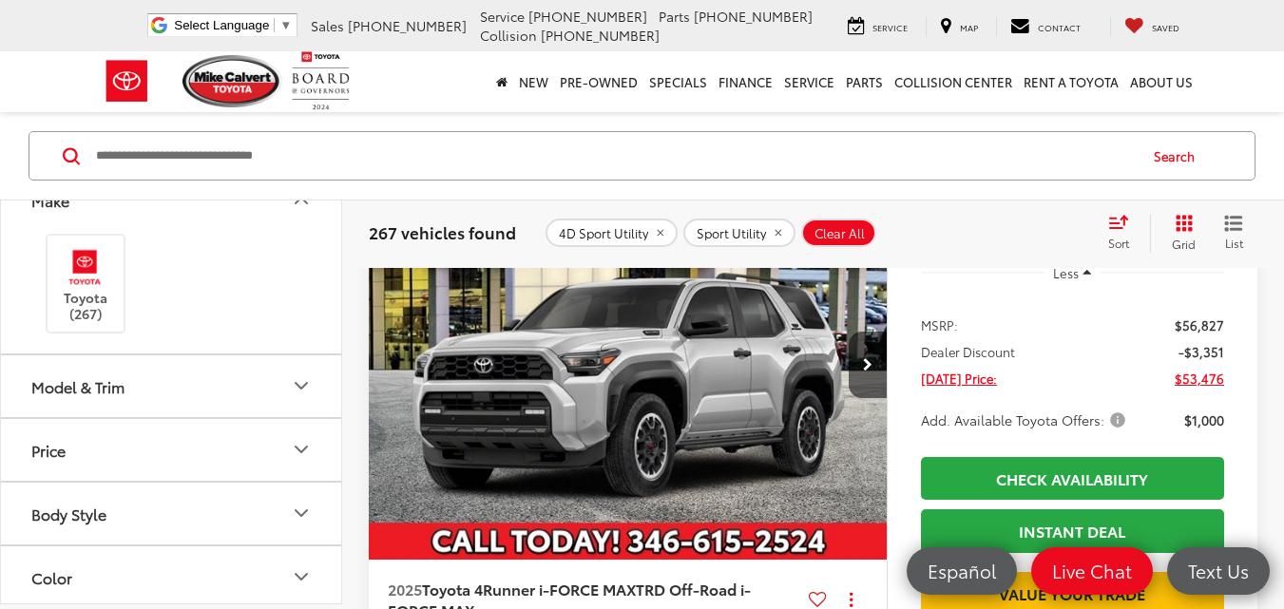
scroll to position [97, 0]
click at [300, 387] on icon "Model & Trim" at bounding box center [301, 385] width 11 height 6
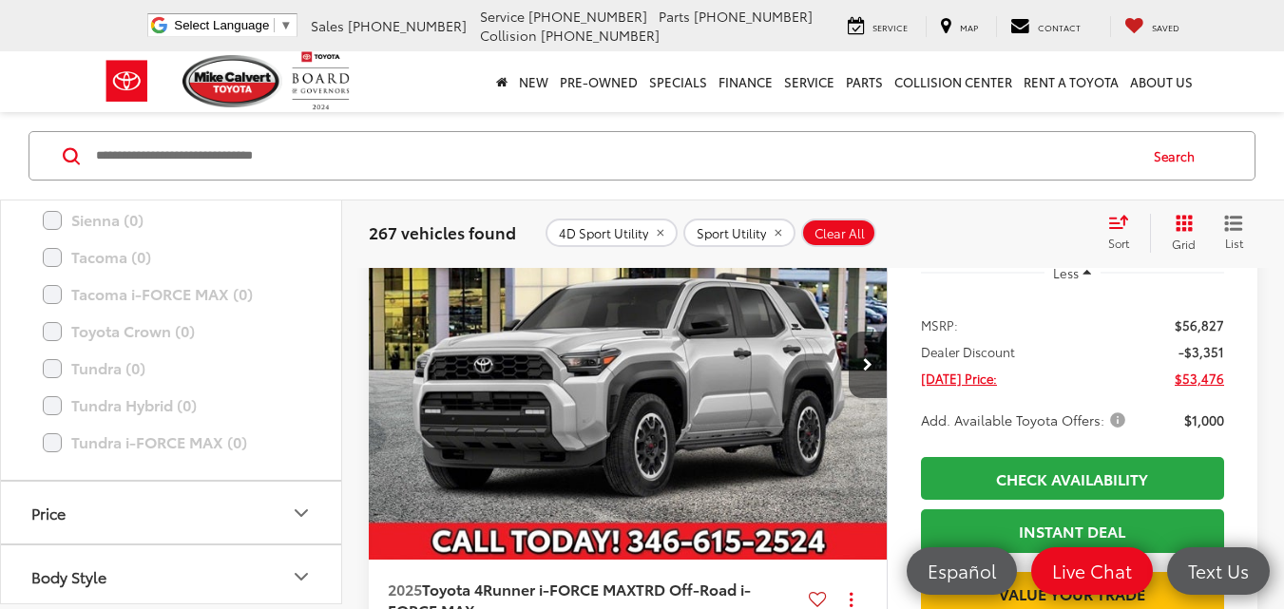
scroll to position [936, 0]
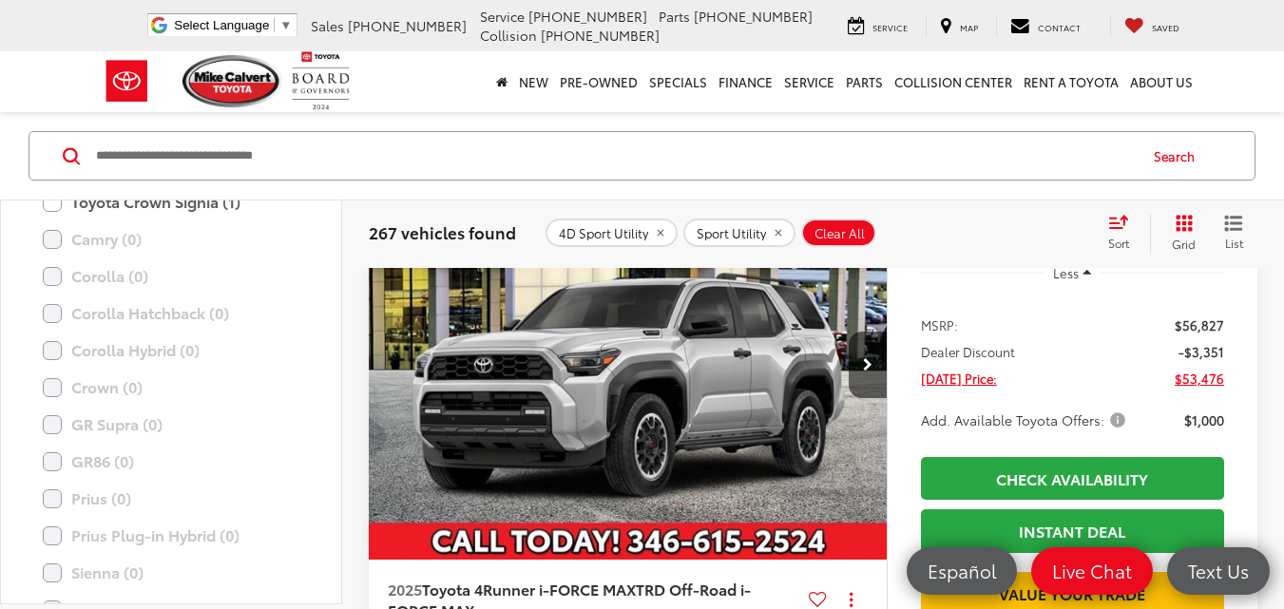
click at [654, 234] on icon "remove 4D%20Sport%20Utility" at bounding box center [660, 232] width 12 height 11
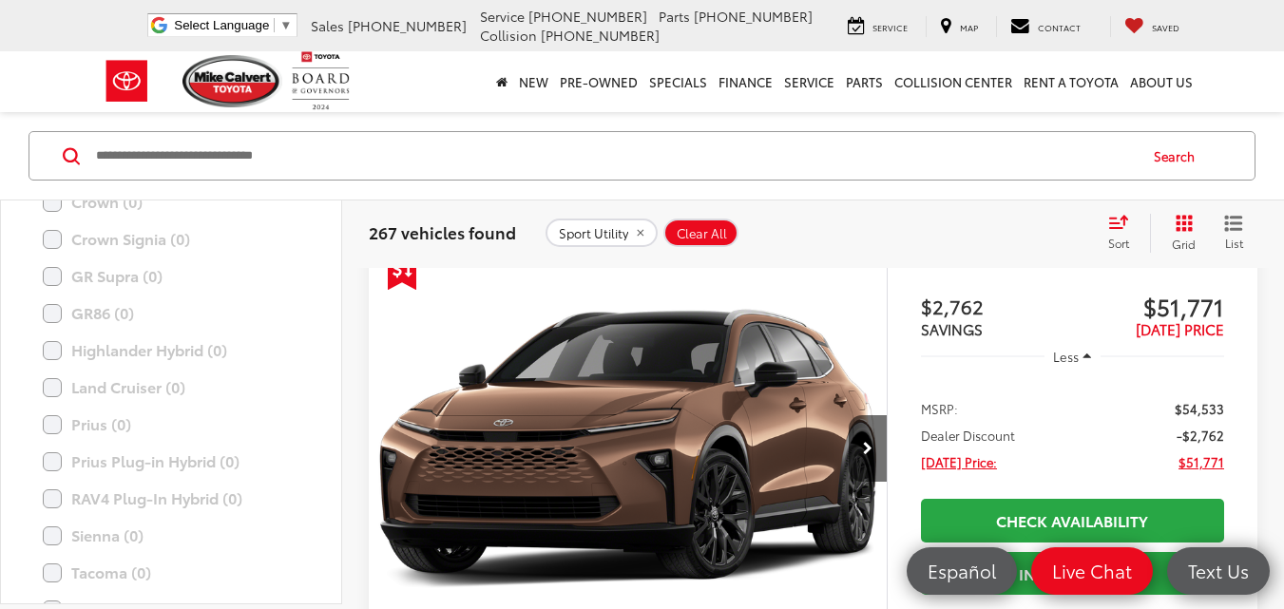
scroll to position [251, 0]
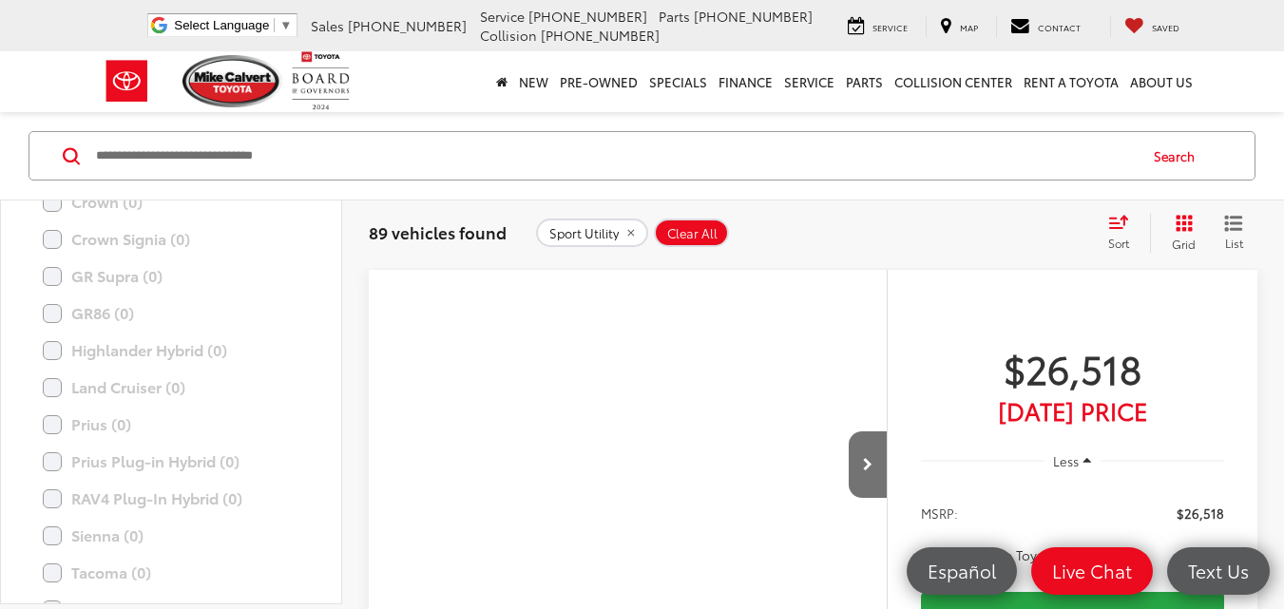
click at [633, 232] on icon "remove Sport%20Utility" at bounding box center [631, 232] width 12 height 11
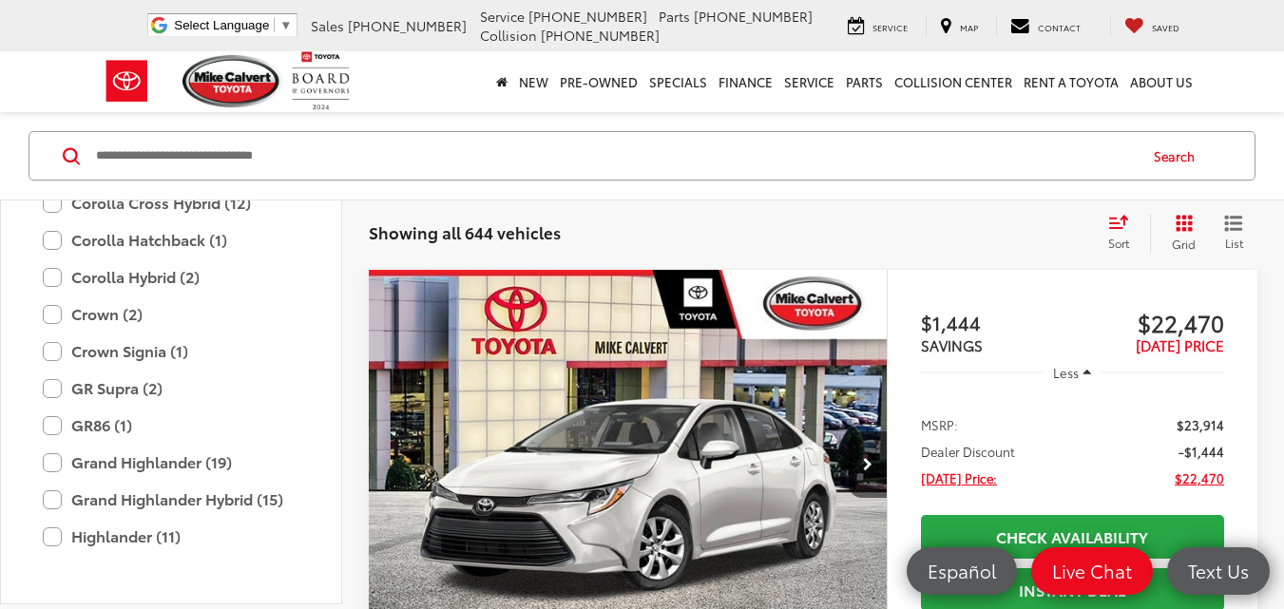
scroll to position [536, 0]
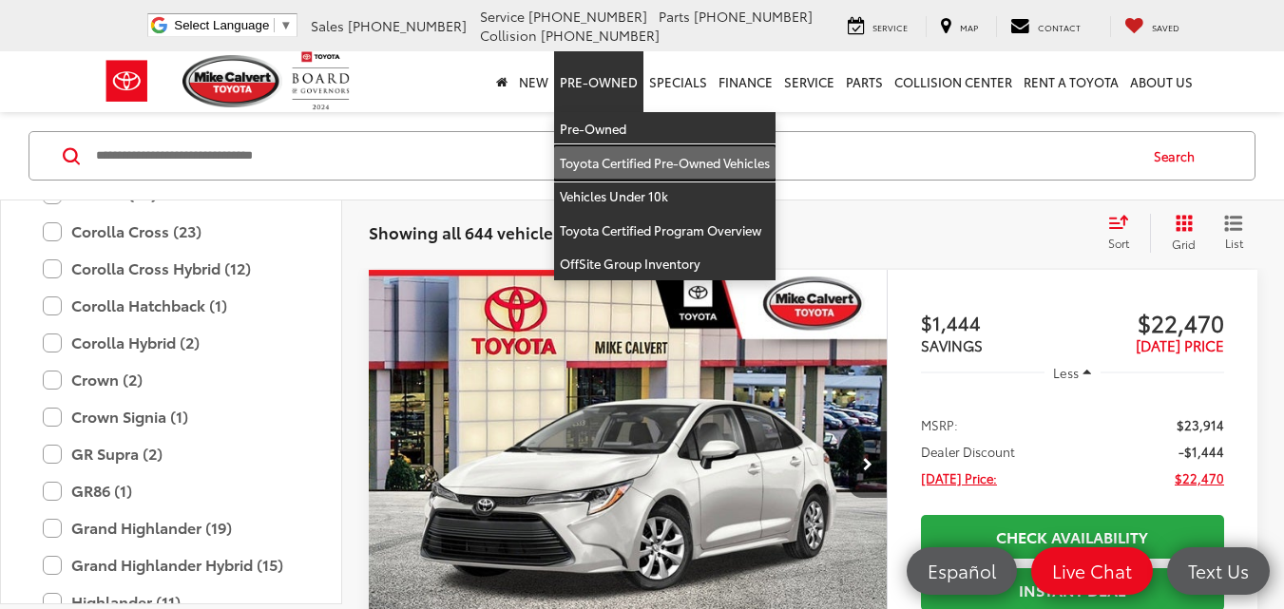
click at [622, 157] on link "Toyota Certified Pre-Owned Vehicles" at bounding box center [664, 163] width 221 height 34
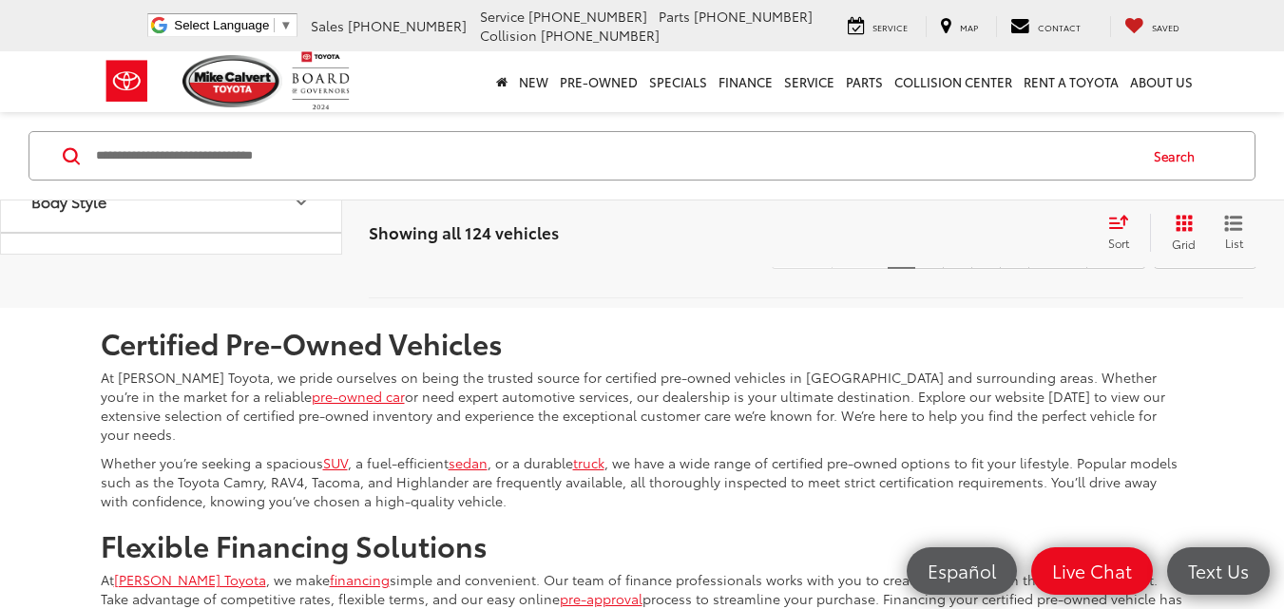
scroll to position [8293, 0]
